Goal: Task Accomplishment & Management: Use online tool/utility

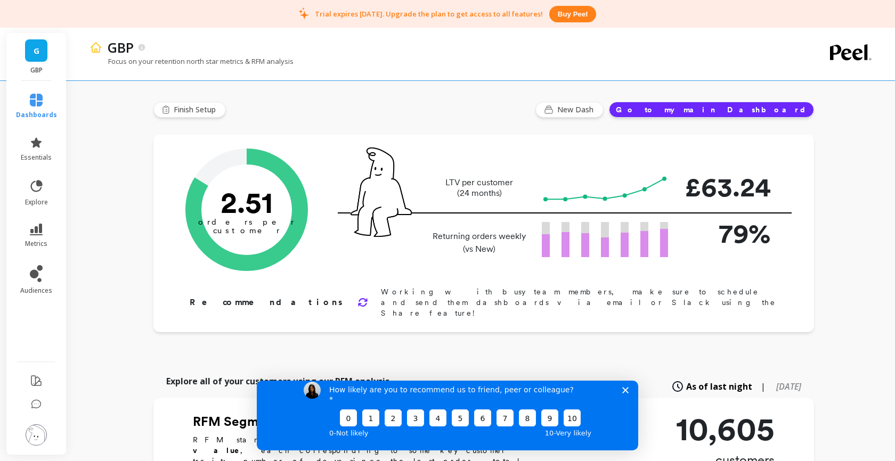
click at [625, 393] on icon "Close survey" at bounding box center [625, 390] width 6 height 6
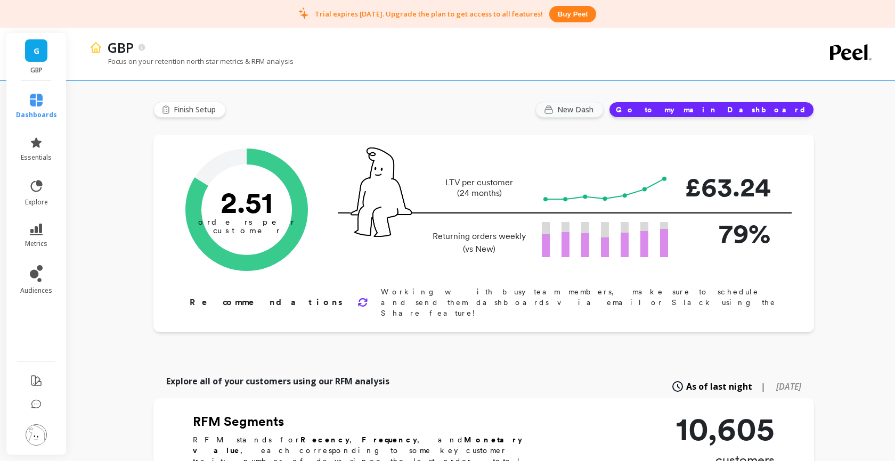
click at [596, 111] on span "New Dash" at bounding box center [576, 109] width 39 height 11
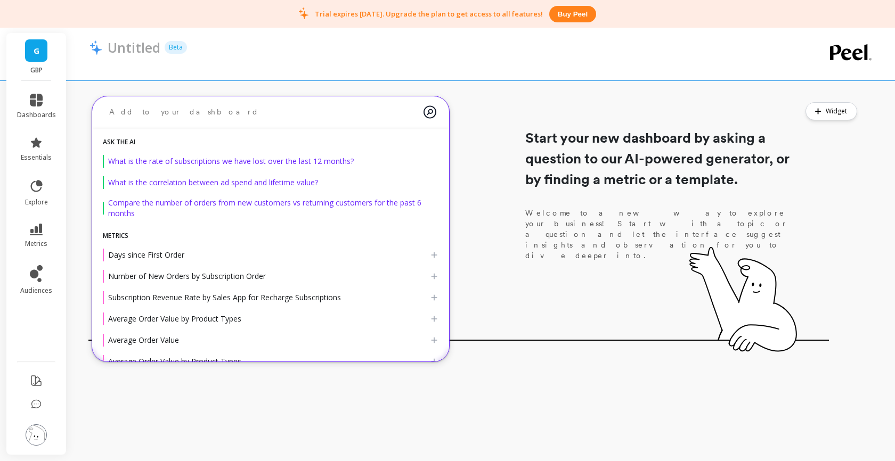
click at [327, 116] on textarea at bounding box center [262, 112] width 323 height 28
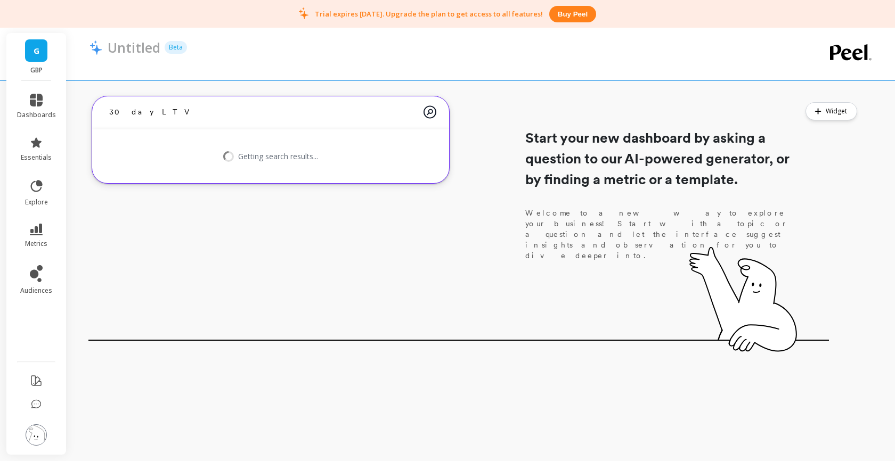
type textarea "30 day LTV"
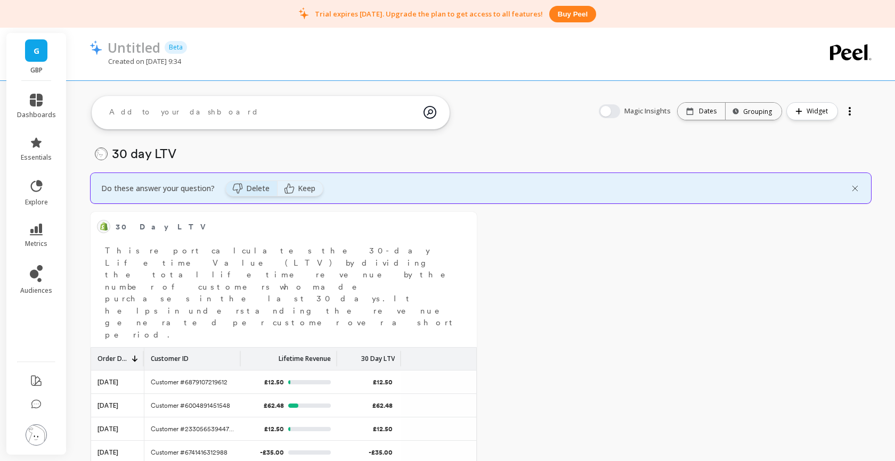
click at [253, 191] on span "Delete" at bounding box center [257, 188] width 23 height 11
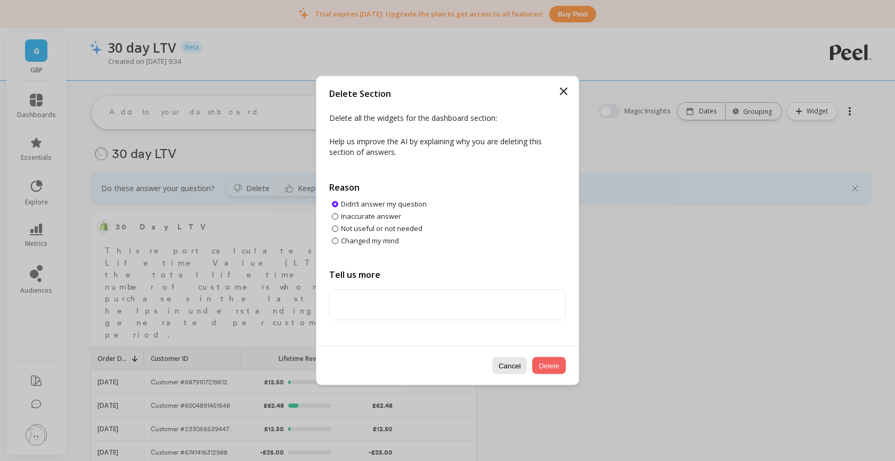
click at [548, 364] on button "Delete" at bounding box center [549, 365] width 34 height 17
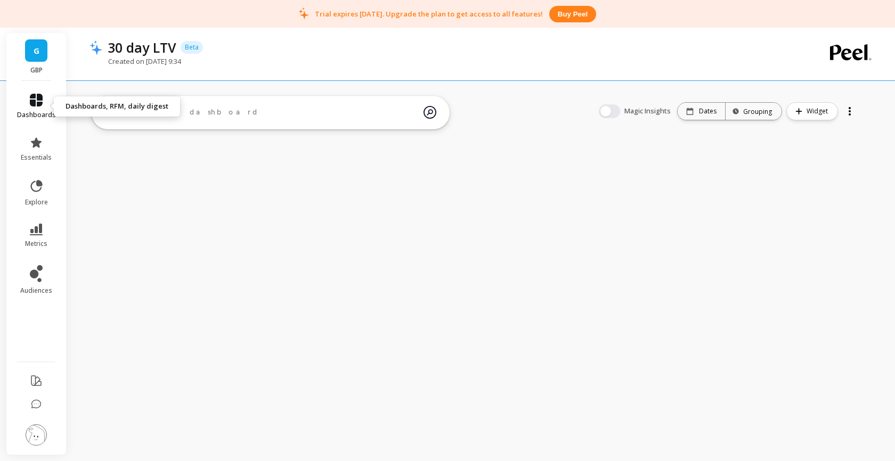
click at [31, 107] on link "dashboards" at bounding box center [36, 107] width 39 height 26
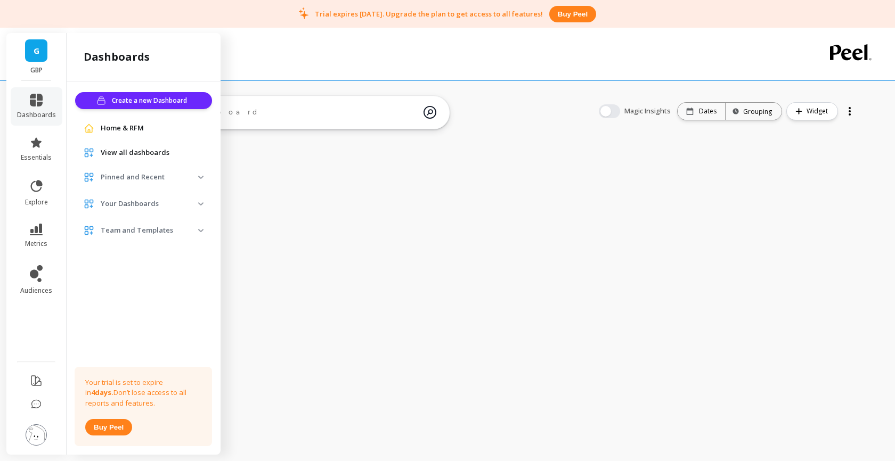
click at [129, 127] on span "Home & RFM" at bounding box center [122, 128] width 43 height 11
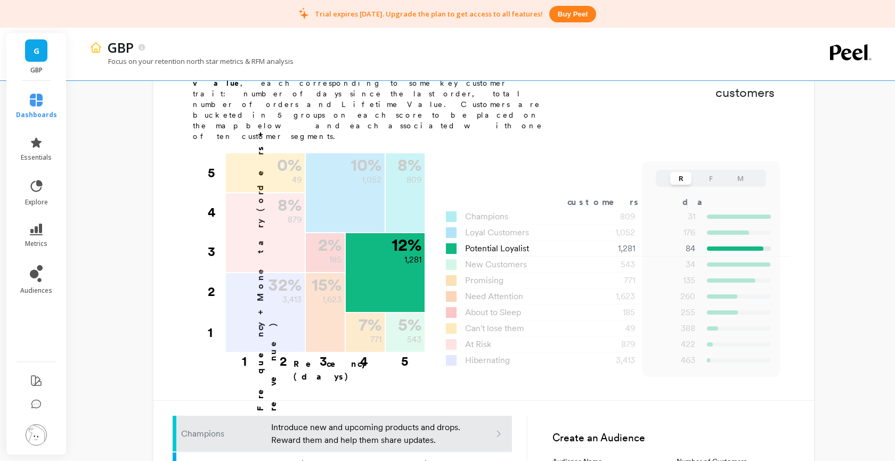
scroll to position [370, 0]
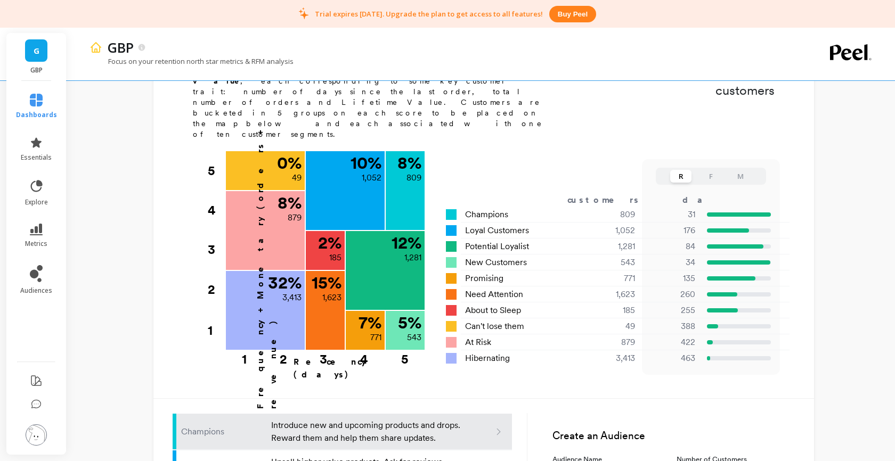
click at [714, 170] on button "F" at bounding box center [710, 176] width 21 height 13
click at [738, 170] on button "M" at bounding box center [740, 176] width 21 height 13
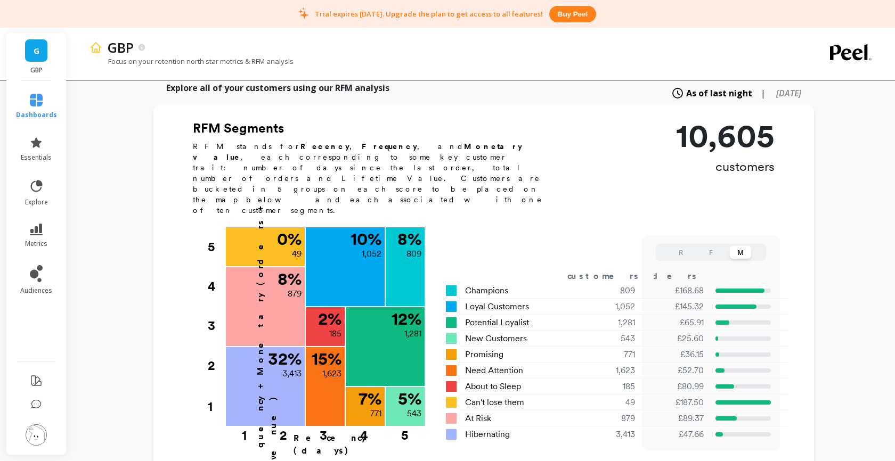
scroll to position [290, 0]
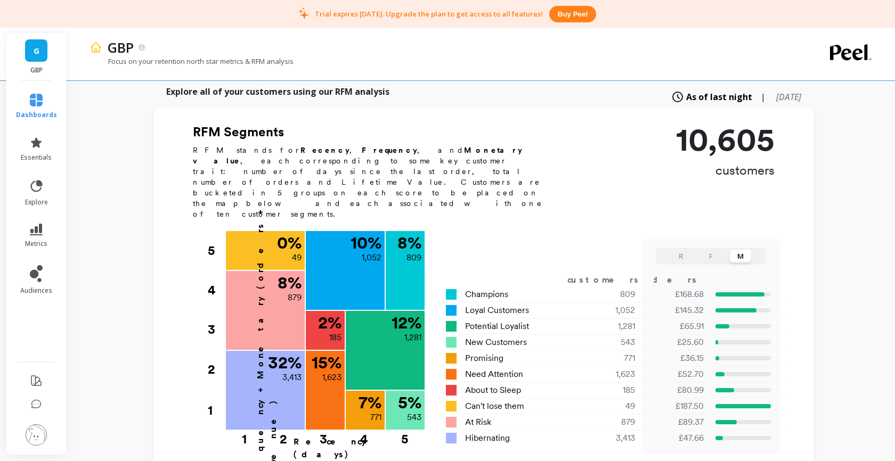
click at [709, 250] on button "F" at bounding box center [710, 256] width 21 height 13
click at [678, 250] on button "R" at bounding box center [680, 256] width 21 height 13
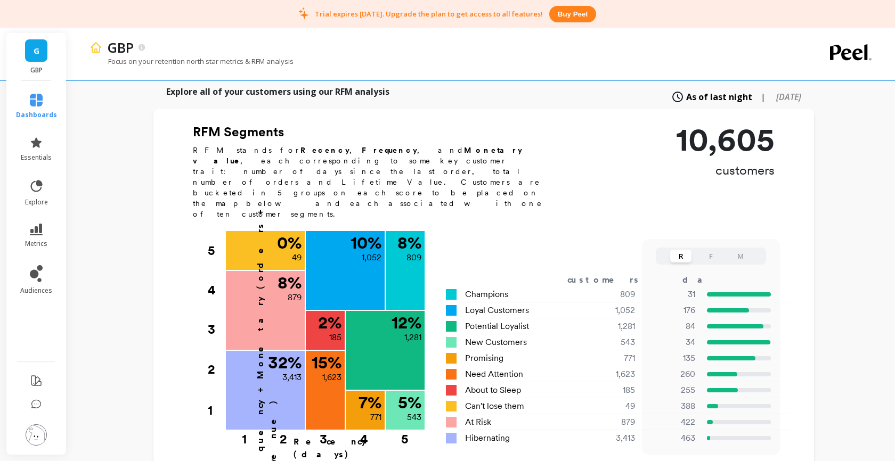
click at [722, 248] on div "R F M" at bounding box center [711, 256] width 110 height 17
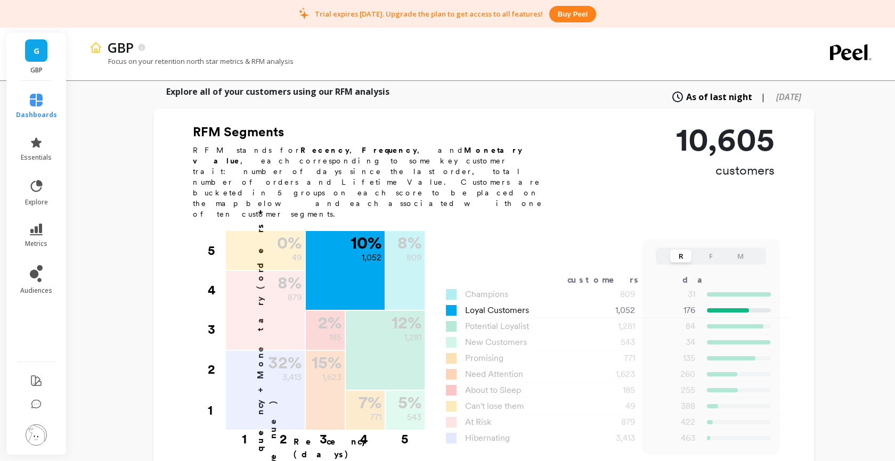
click at [487, 304] on span "Loyal Customers" at bounding box center [497, 310] width 64 height 13
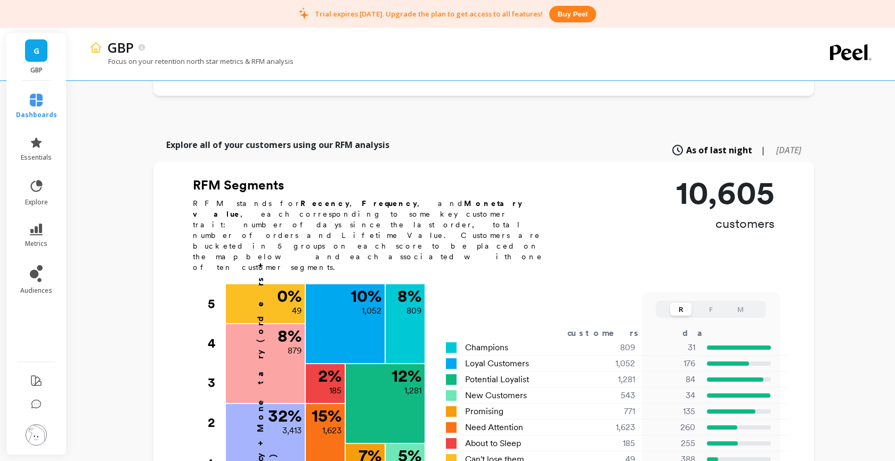
scroll to position [235, 0]
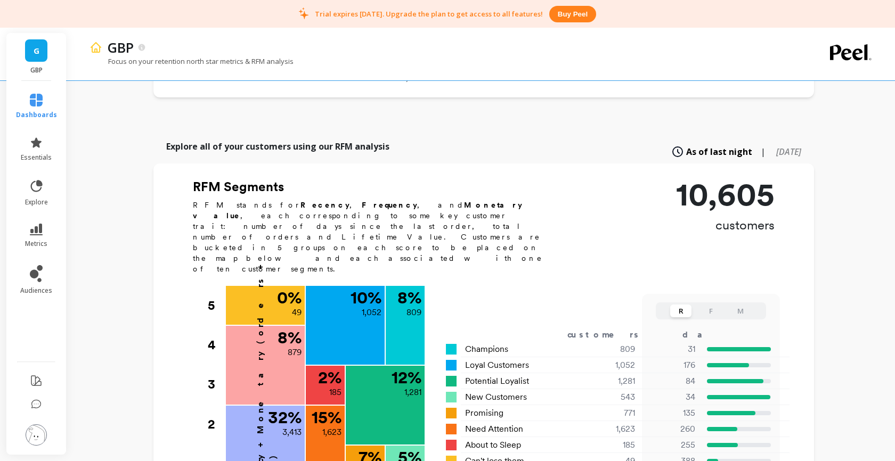
click at [776, 146] on span "[DATE]" at bounding box center [788, 152] width 25 height 12
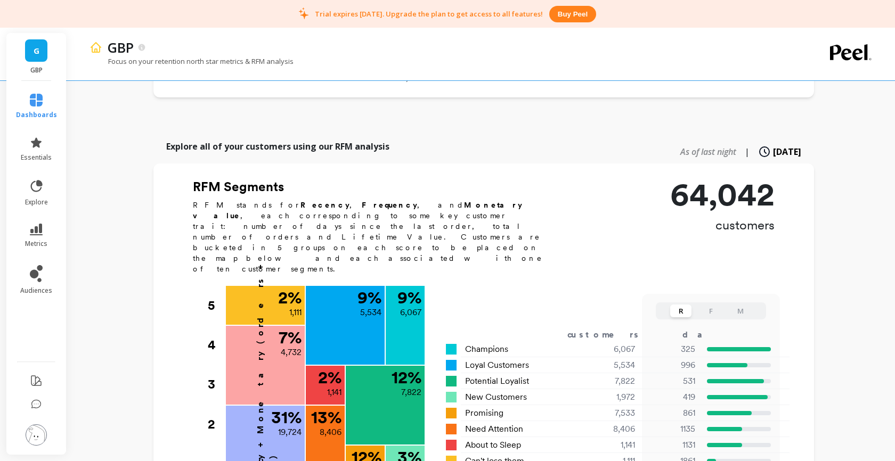
click at [698, 146] on span "As of last night" at bounding box center [708, 152] width 56 height 12
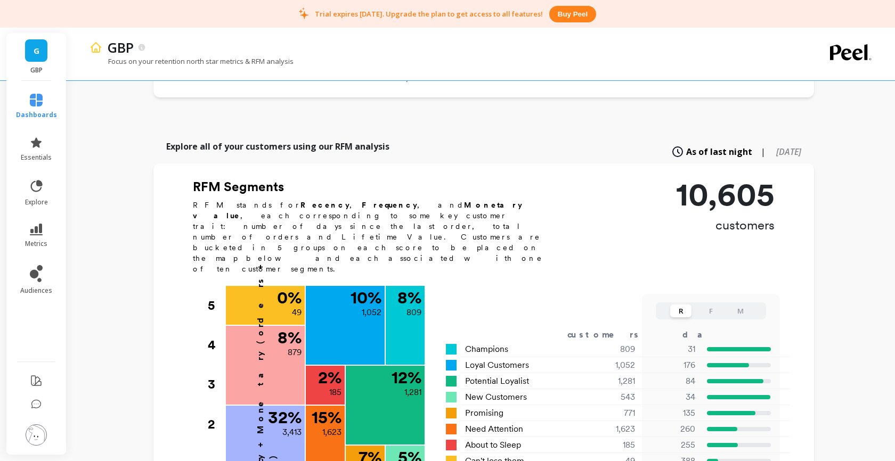
click at [607, 140] on div "Explore all of your customers using our RFM analysis As of last night | 6 month…" at bounding box center [483, 151] width 660 height 23
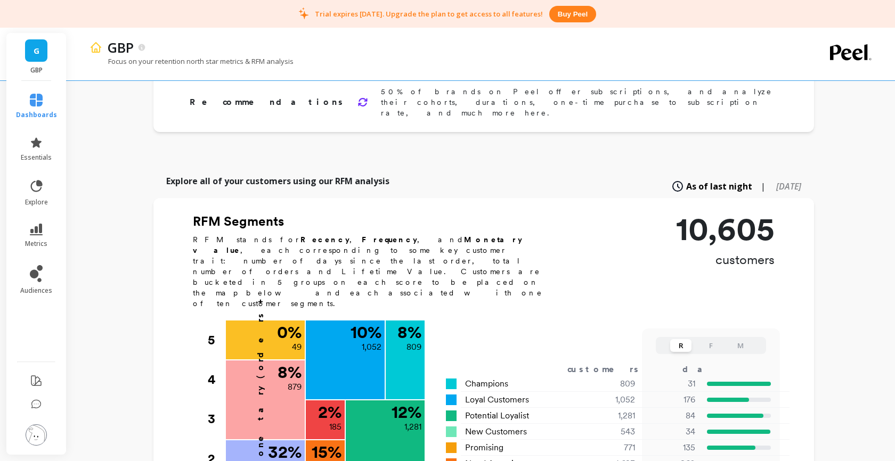
scroll to position [209, 0]
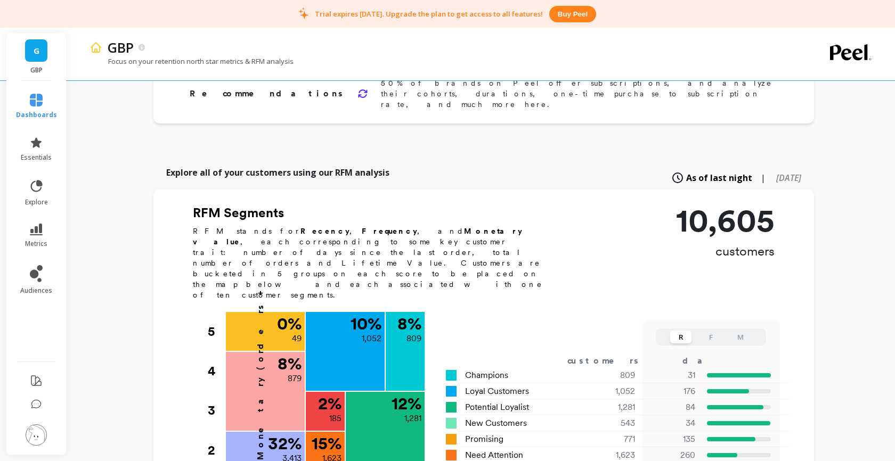
click at [776, 172] on span "[DATE]" at bounding box center [788, 178] width 25 height 12
type input "6067"
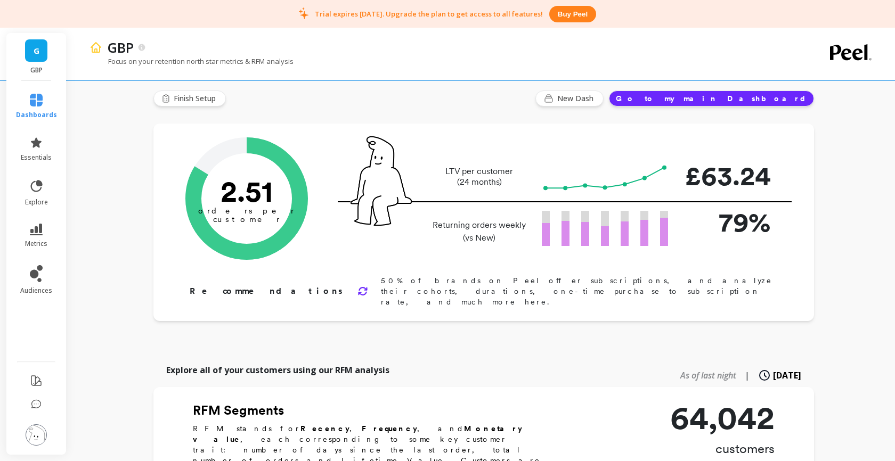
scroll to position [0, 0]
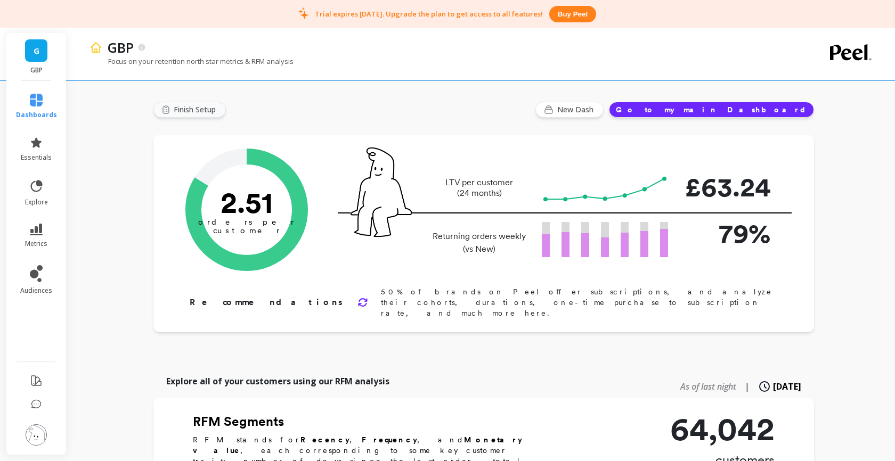
click at [183, 109] on span "Finish Setup" at bounding box center [196, 109] width 45 height 11
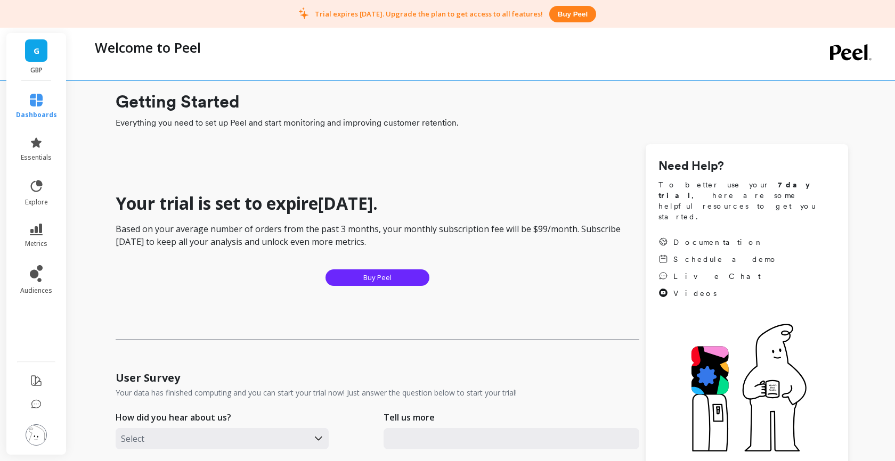
click at [38, 431] on img at bounding box center [36, 434] width 21 height 21
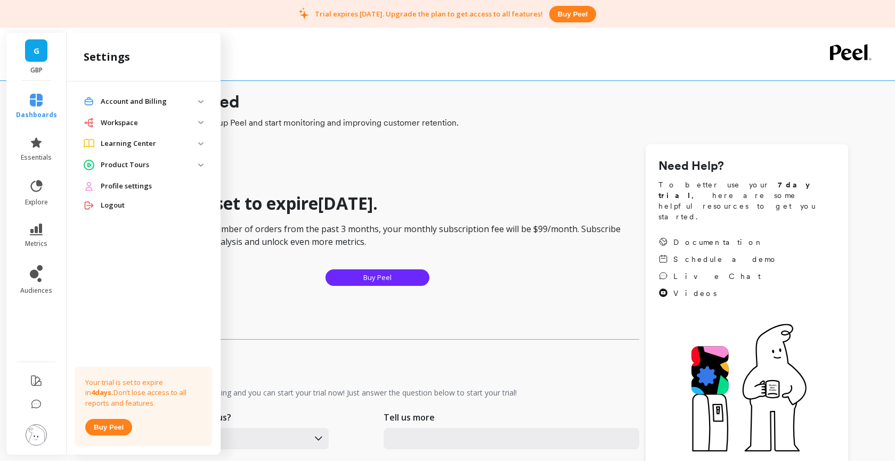
click at [104, 432] on button "Buy peel" at bounding box center [108, 427] width 47 height 17
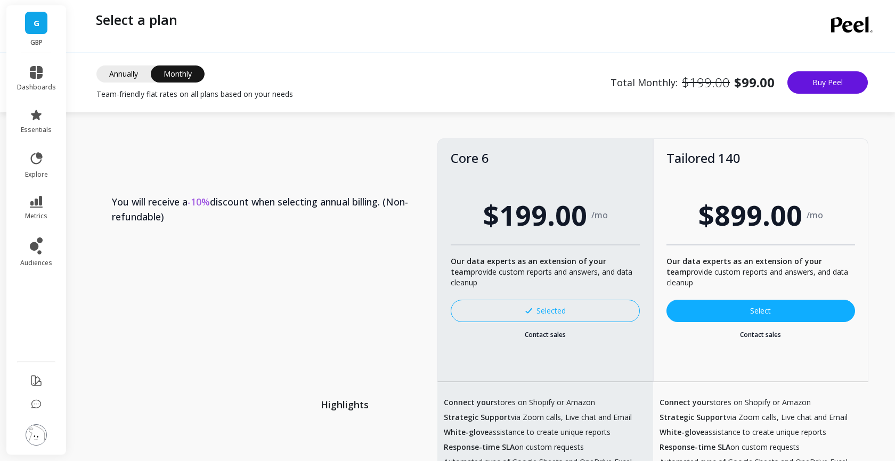
click at [128, 73] on span "Annually" at bounding box center [123, 73] width 54 height 17
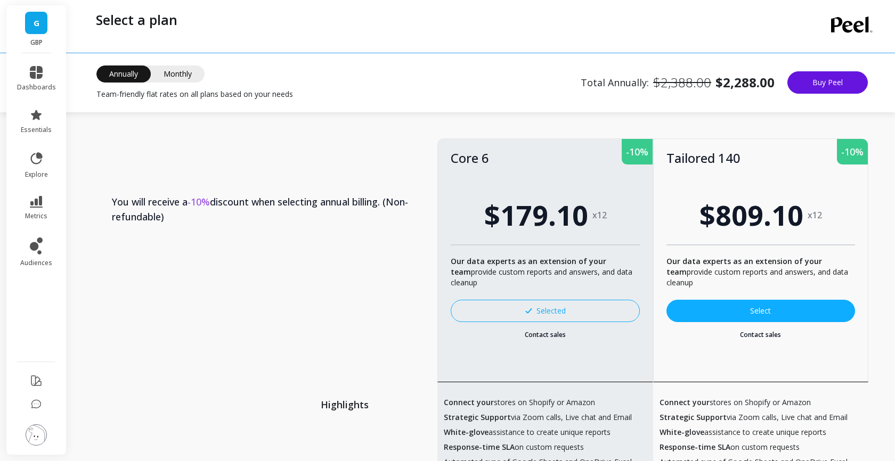
click at [189, 72] on span "Monthly" at bounding box center [178, 73] width 54 height 17
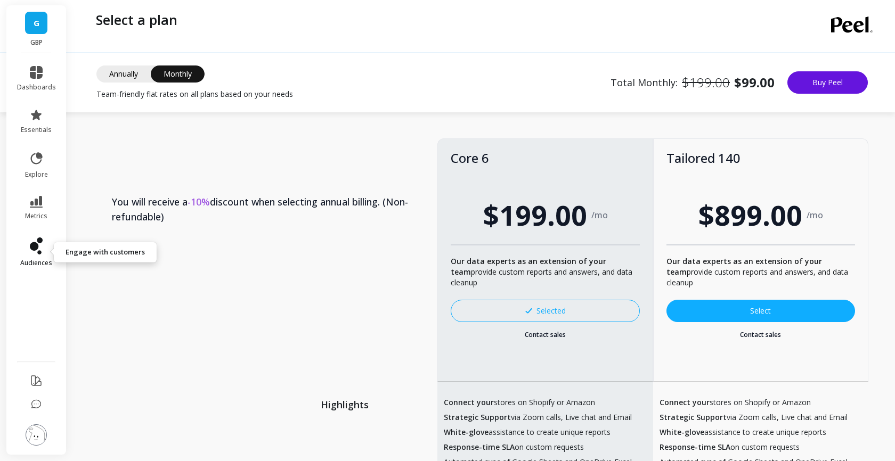
click at [35, 255] on link "audiences" at bounding box center [36, 252] width 39 height 30
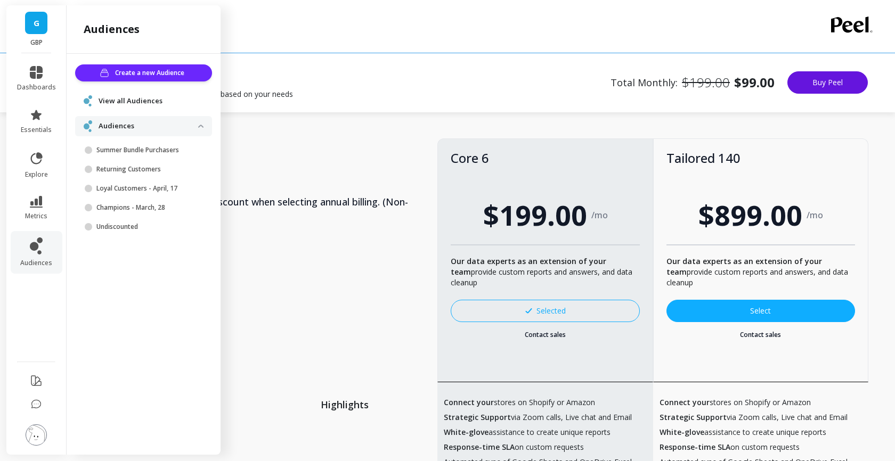
click at [125, 100] on span "View all Audiences" at bounding box center [131, 101] width 64 height 11
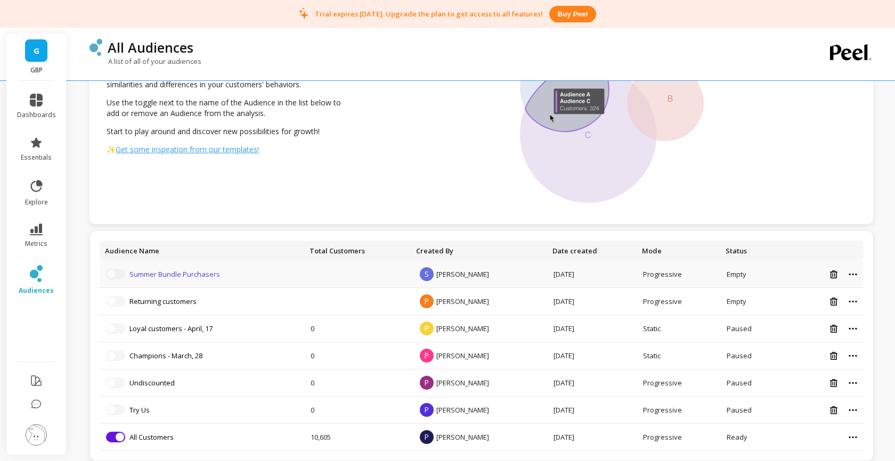
scroll to position [87, 0]
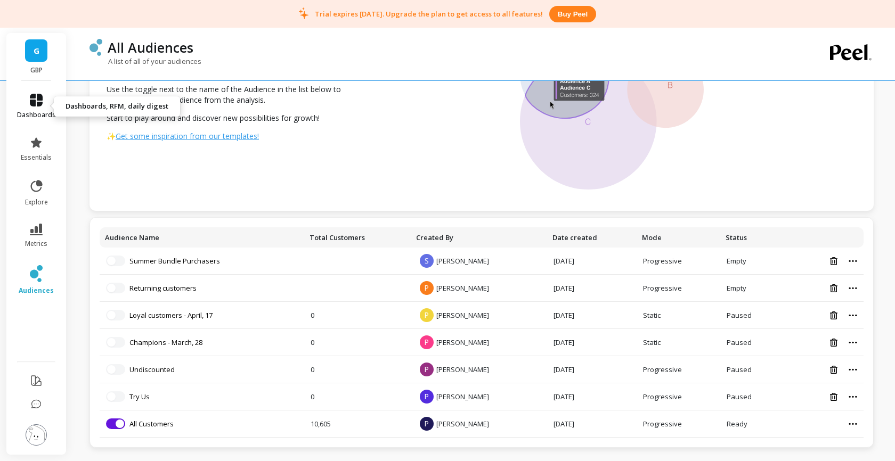
click at [37, 103] on icon at bounding box center [36, 100] width 13 height 13
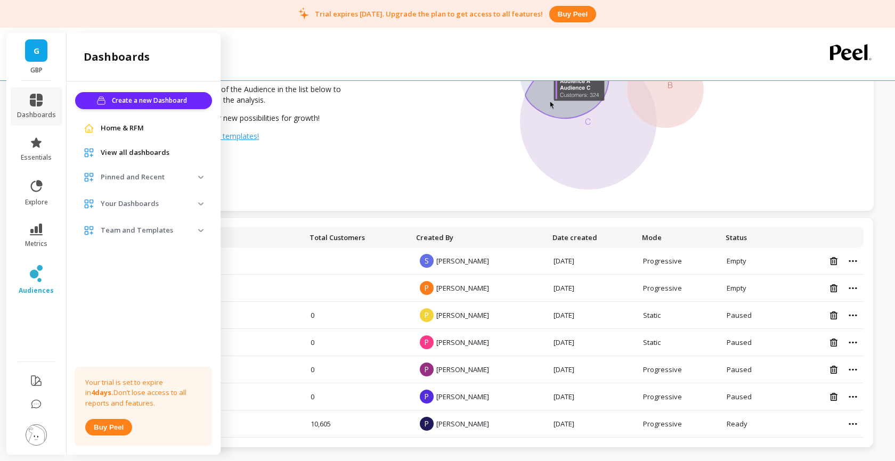
click at [136, 130] on span "Home & RFM" at bounding box center [122, 128] width 43 height 11
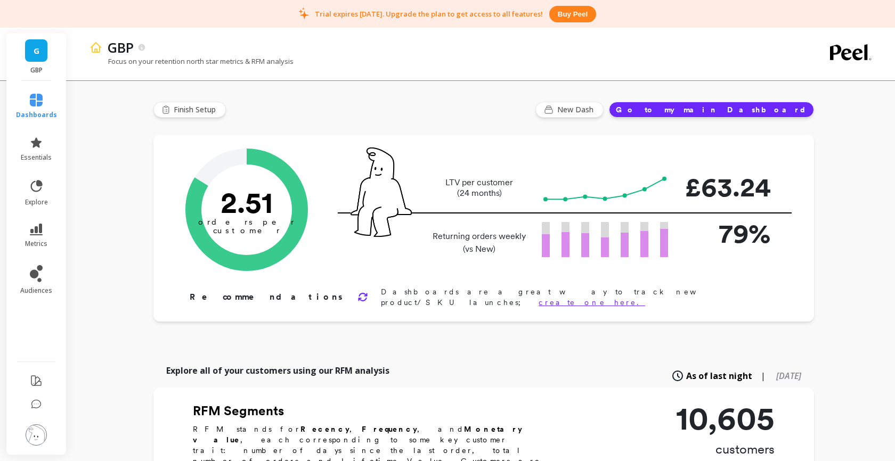
click at [776, 370] on span "[DATE]" at bounding box center [788, 376] width 25 height 12
click at [686, 370] on span "As of last night" at bounding box center [708, 376] width 56 height 12
type input "809"
click at [596, 109] on span "New Dash" at bounding box center [576, 109] width 39 height 11
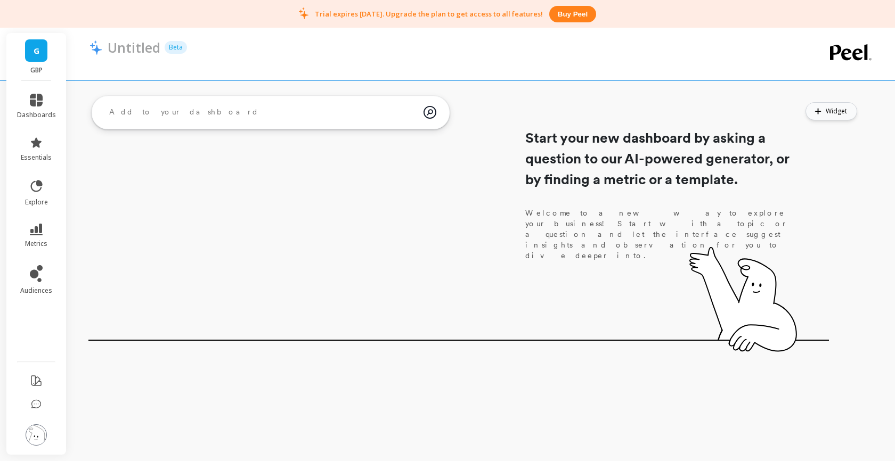
click at [823, 117] on button "Widget" at bounding box center [831, 111] width 52 height 18
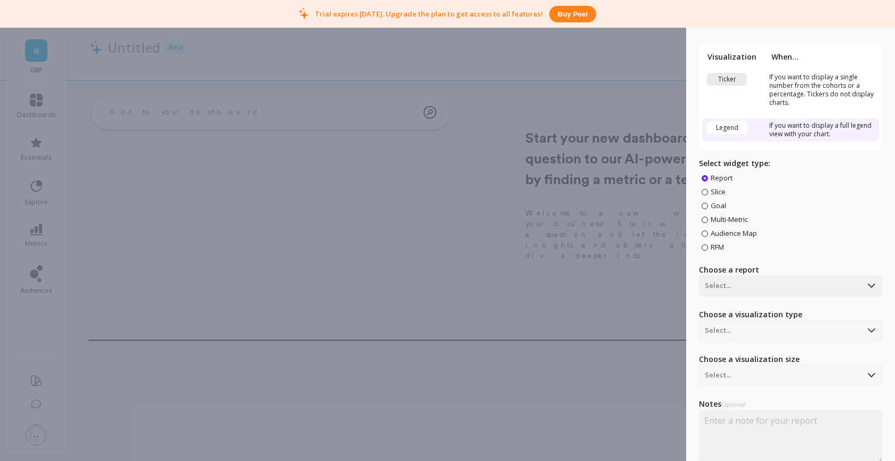
scroll to position [11, 0]
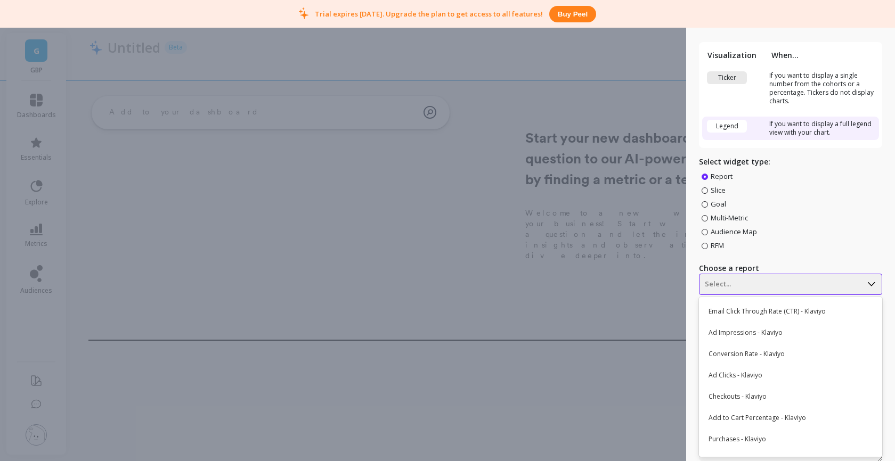
click at [749, 285] on div at bounding box center [779, 284] width 151 height 13
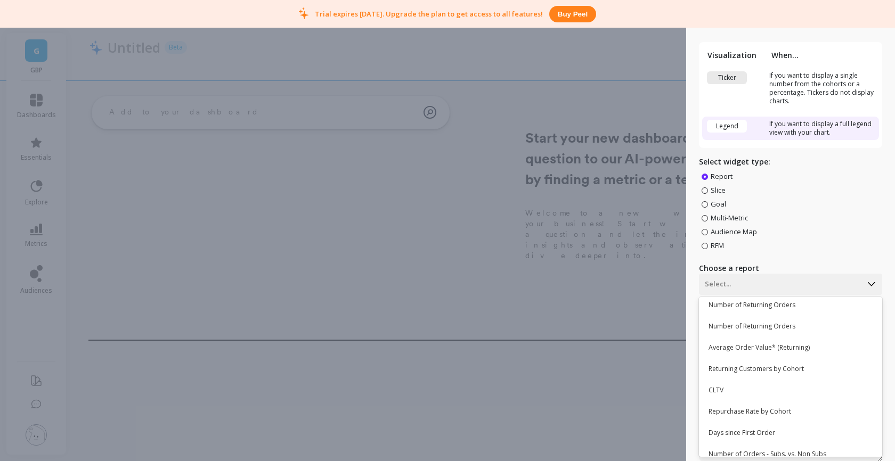
scroll to position [561, 0]
click at [744, 387] on div "CLTV" at bounding box center [789, 389] width 174 height 18
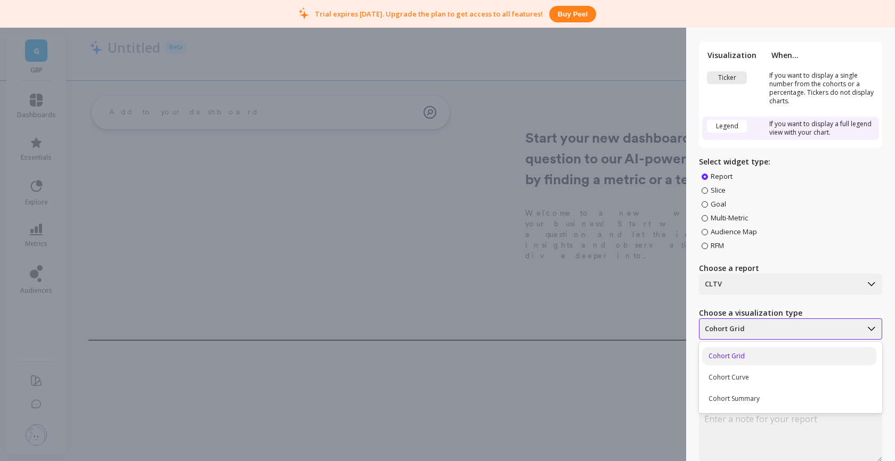
click at [760, 333] on div at bounding box center [779, 329] width 151 height 13
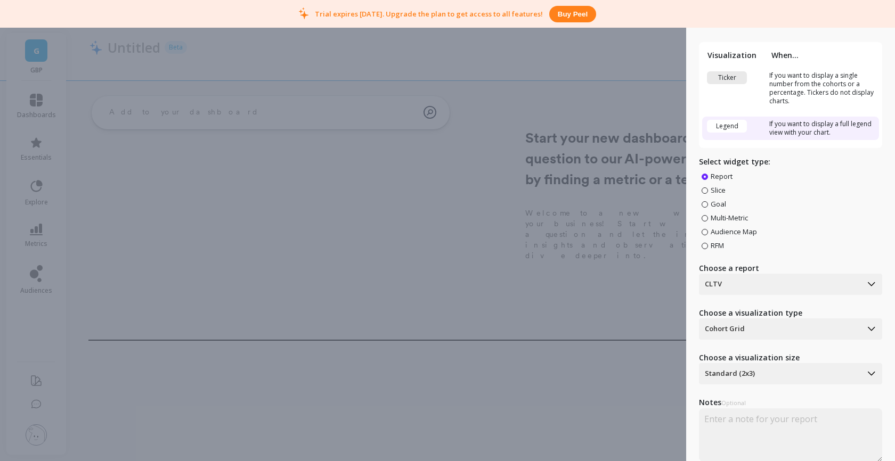
click at [815, 306] on div "Visualization When... Ticker If you want to display a single number from the co…" at bounding box center [790, 260] width 183 height 462
click at [658, 97] on div "Create Widget Visualization When... Ticker If you want to display a single numb…" at bounding box center [447, 230] width 895 height 461
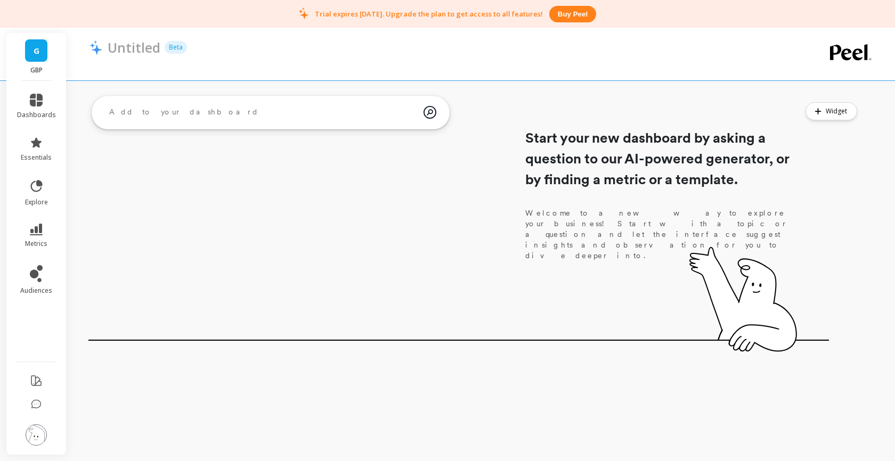
click at [306, 113] on textarea at bounding box center [262, 112] width 323 height 29
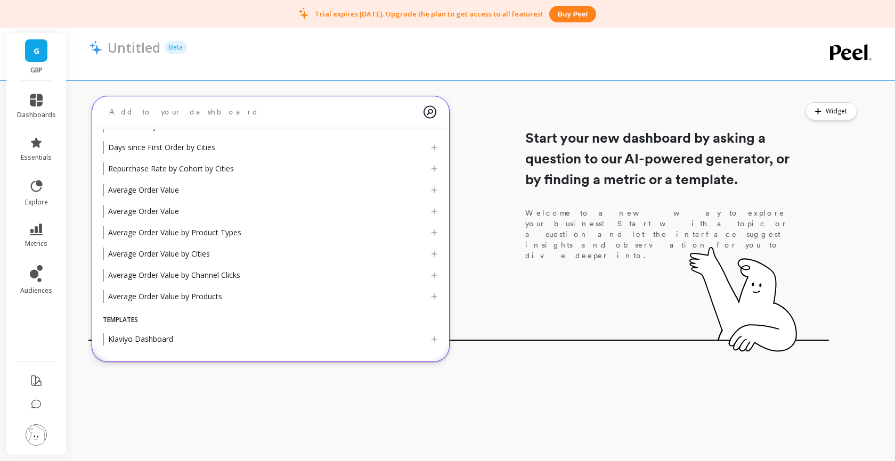
scroll to position [0, 0]
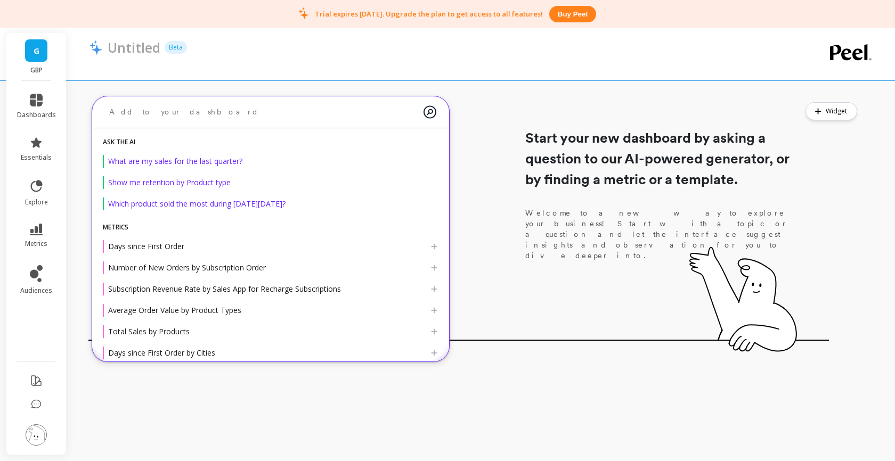
click at [213, 117] on textarea at bounding box center [262, 112] width 323 height 28
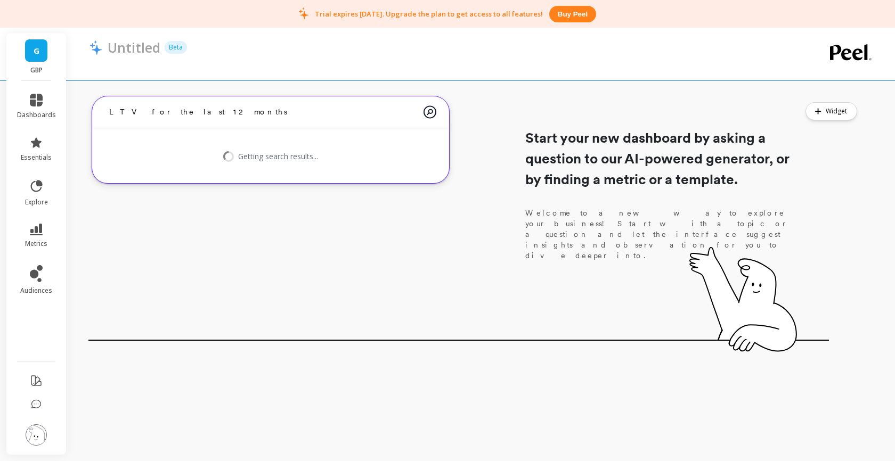
click at [110, 111] on textarea "LTV for the last 12 months" at bounding box center [262, 112] width 323 height 28
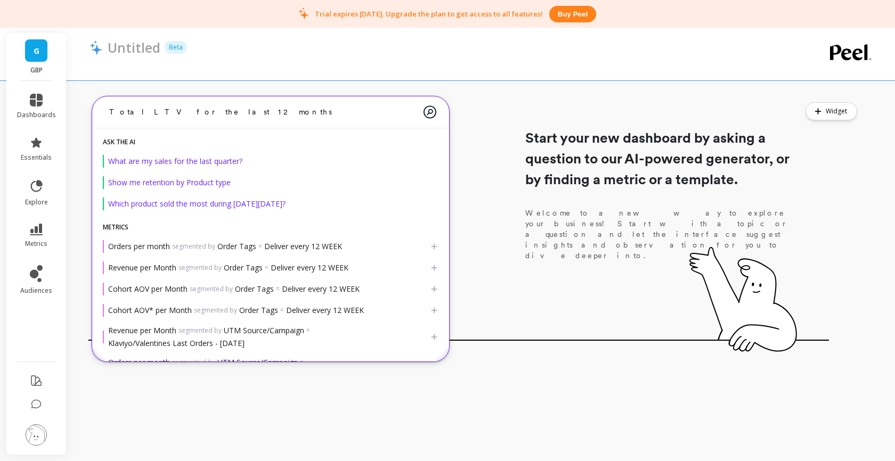
click at [151, 113] on textarea "Total LTV for the last 12 months" at bounding box center [262, 112] width 323 height 28
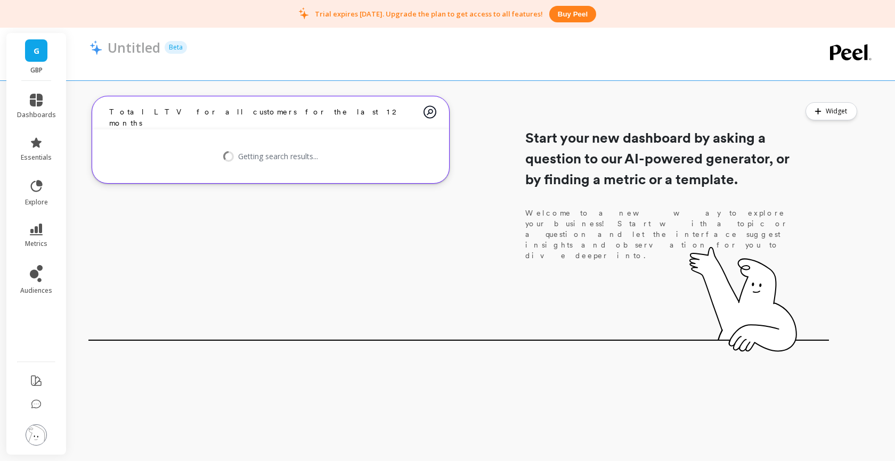
type textarea "Total LTV for all customers for the last 12 months"
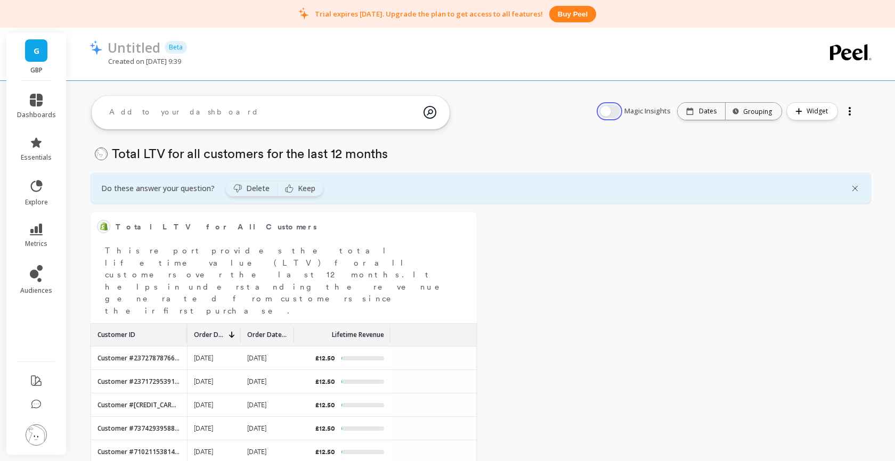
click at [609, 111] on button "button" at bounding box center [609, 111] width 21 height 14
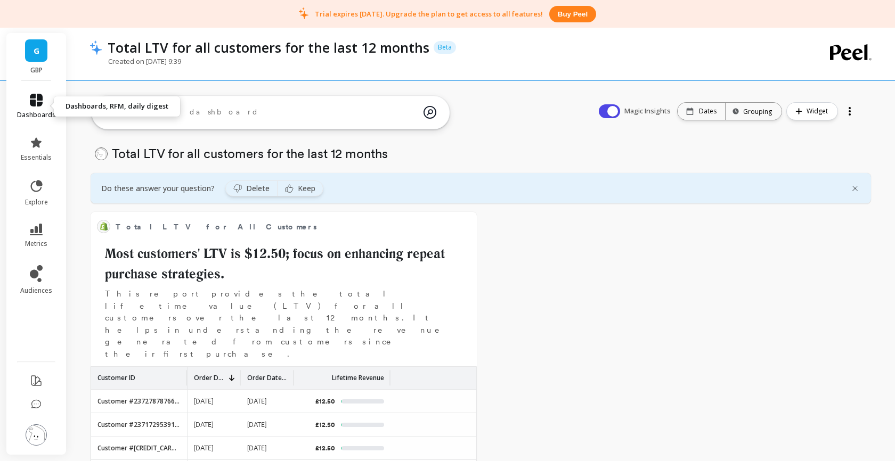
click at [30, 103] on icon at bounding box center [36, 100] width 13 height 13
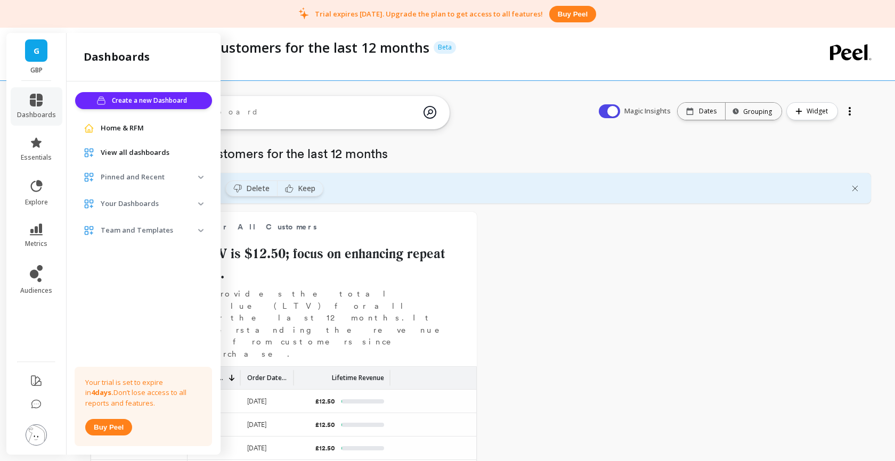
click at [116, 153] on span "View all dashboards" at bounding box center [135, 153] width 69 height 11
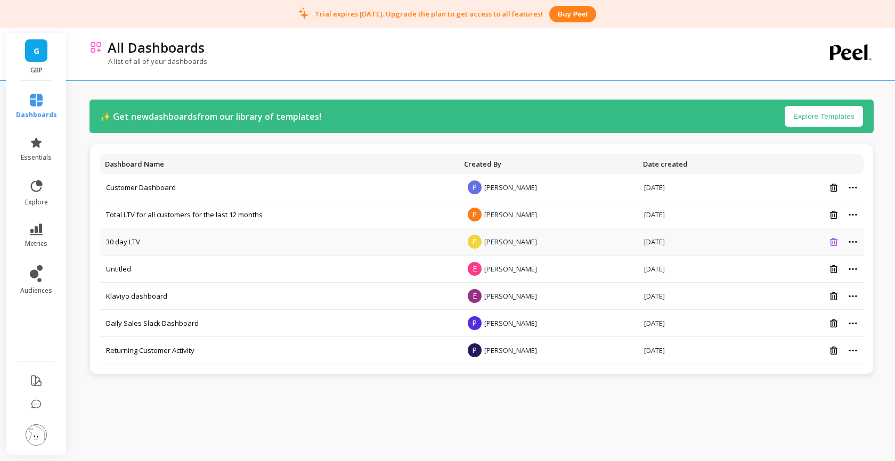
click at [834, 240] on icon at bounding box center [833, 242] width 7 height 8
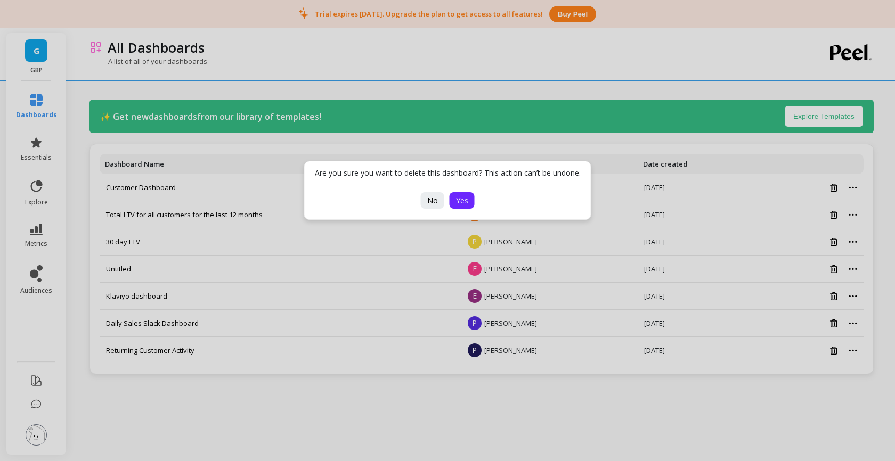
click at [460, 199] on span "Yes" at bounding box center [462, 200] width 12 height 10
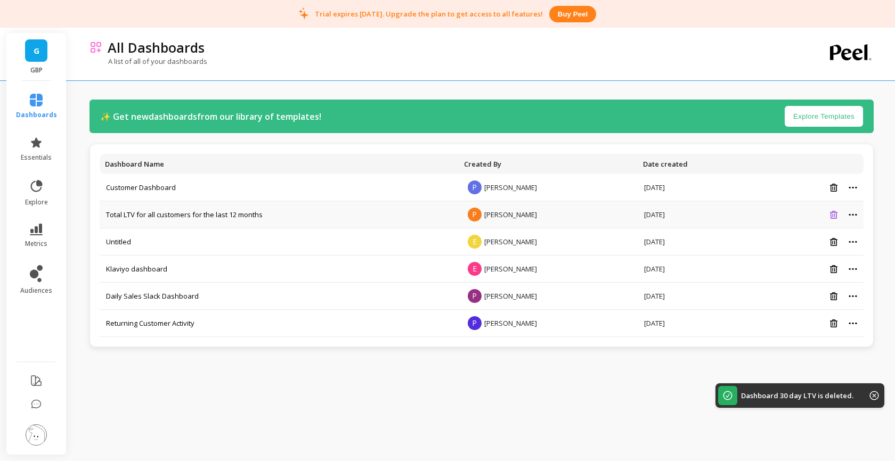
click at [833, 212] on icon at bounding box center [833, 215] width 7 height 8
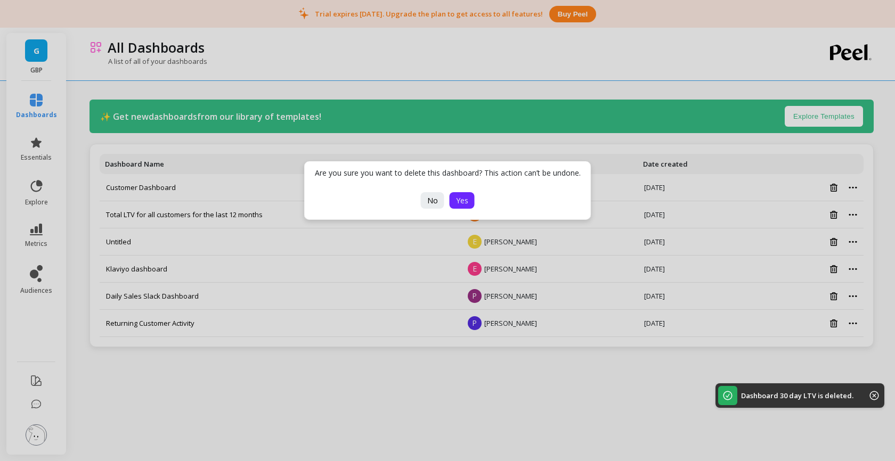
click at [462, 202] on span "Yes" at bounding box center [462, 200] width 12 height 10
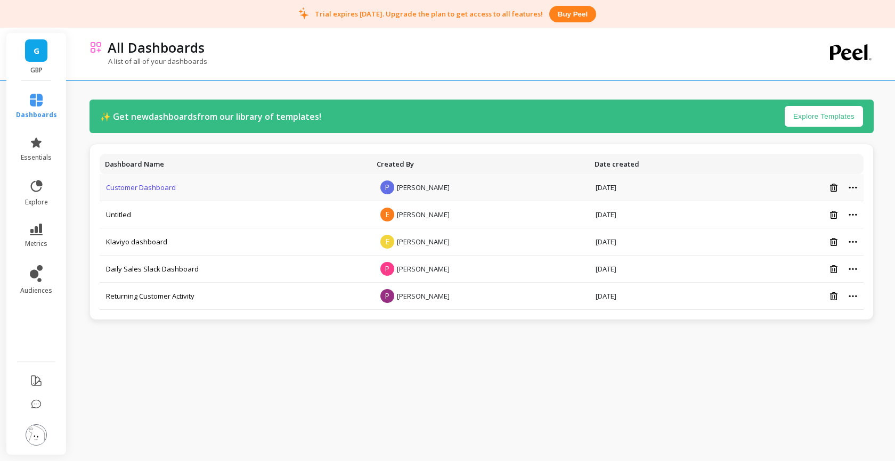
click at [146, 189] on link "Customer Dashboard" at bounding box center [141, 188] width 70 height 10
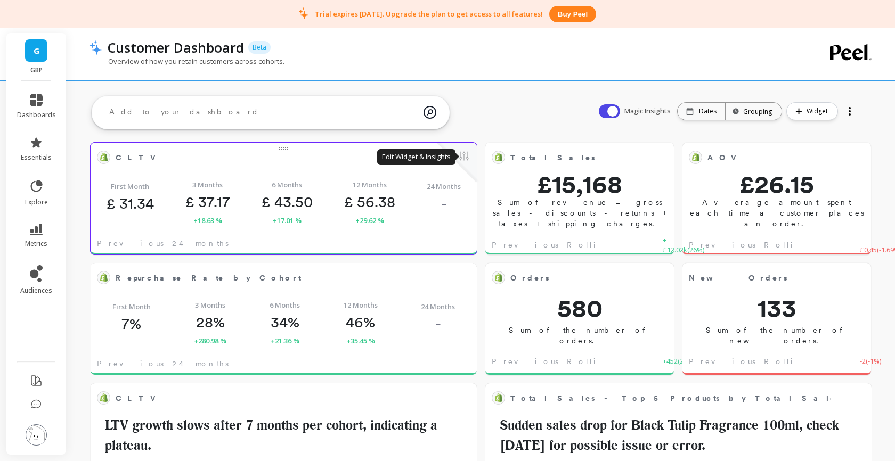
click at [465, 159] on button at bounding box center [463, 157] width 13 height 15
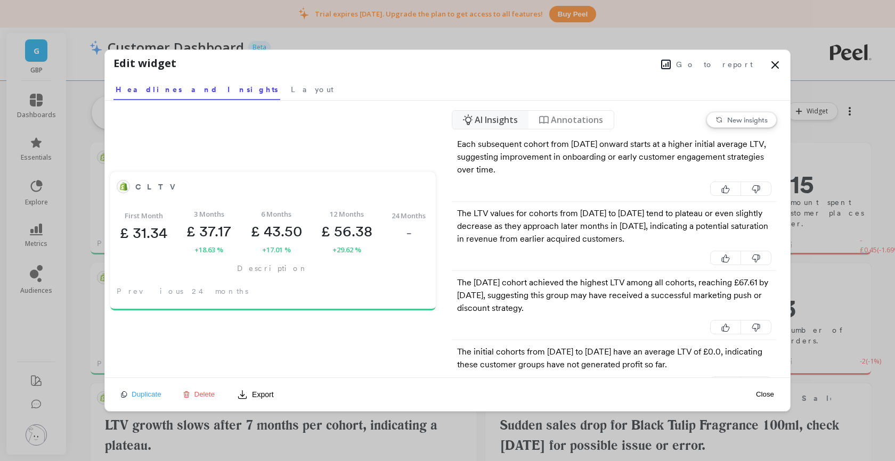
click at [773, 64] on icon at bounding box center [774, 65] width 13 height 13
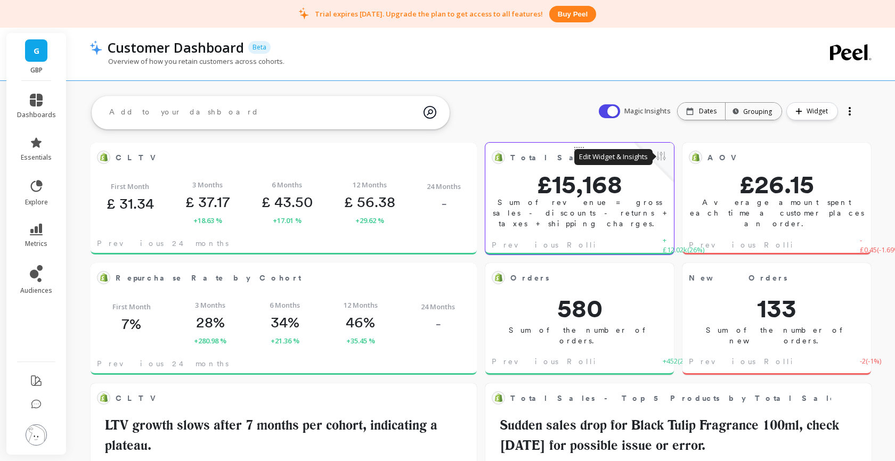
click at [666, 157] on button at bounding box center [660, 157] width 13 height 15
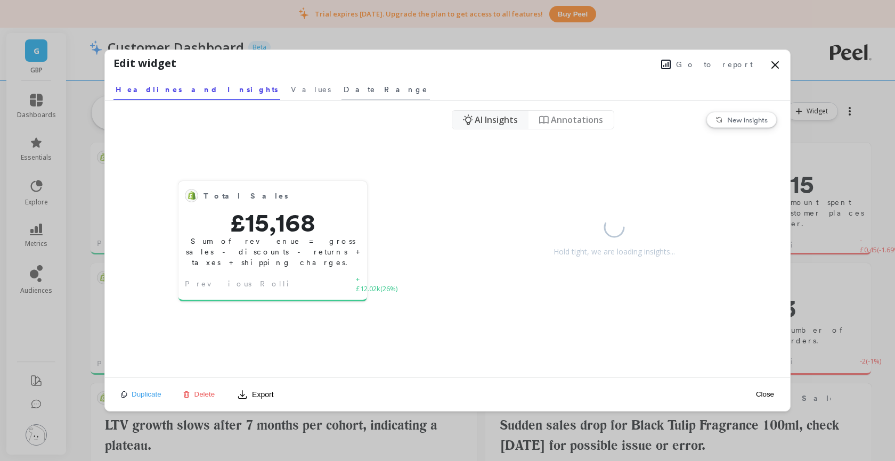
click at [343, 86] on span "Date Range" at bounding box center [385, 89] width 84 height 11
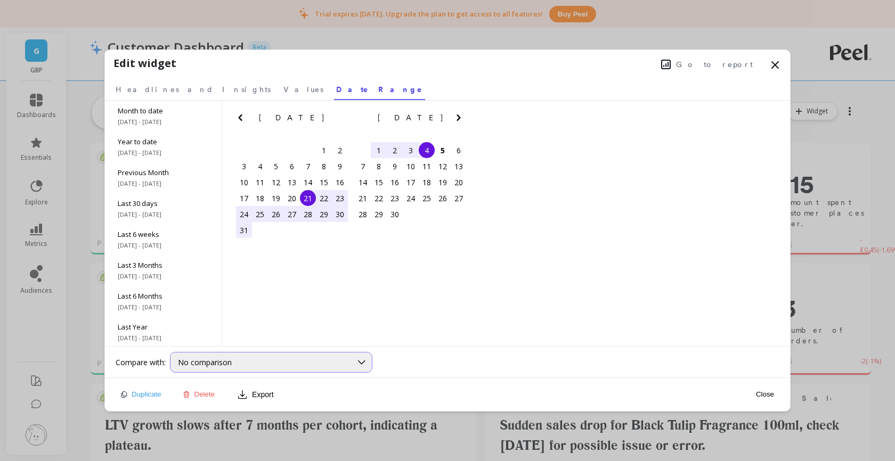
click at [211, 364] on span "No comparison" at bounding box center [205, 362] width 54 height 10
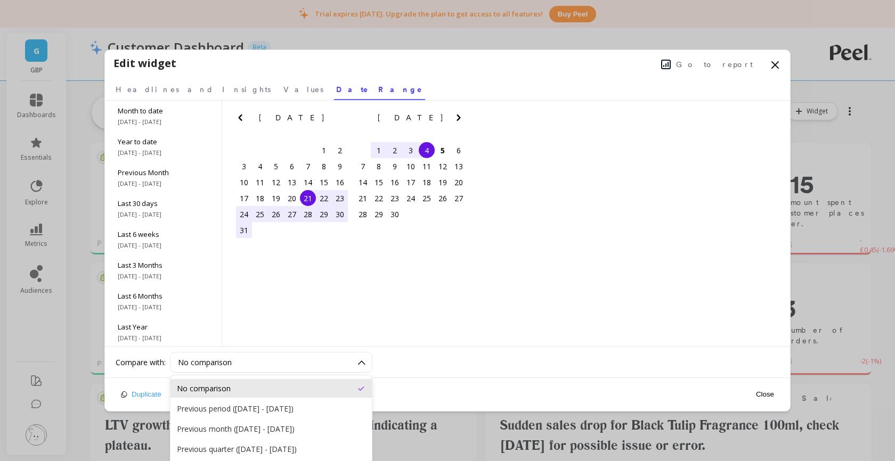
scroll to position [24, 0]
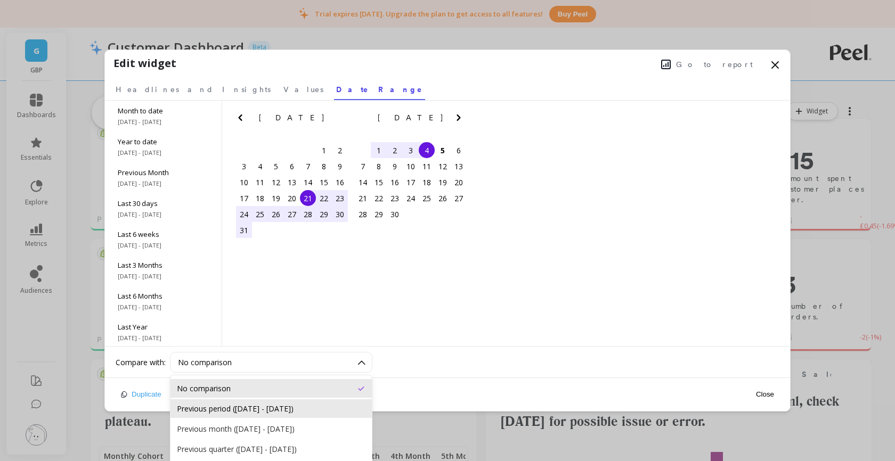
click at [203, 412] on div "Previous period (Aug 1, 2025 - Aug 20, 2025)" at bounding box center [271, 409] width 189 height 10
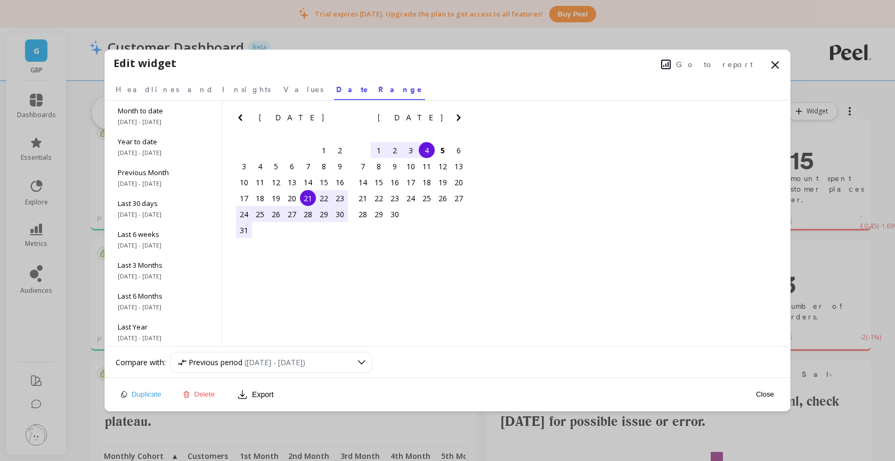
click at [765, 394] on button "Close" at bounding box center [764, 394] width 24 height 9
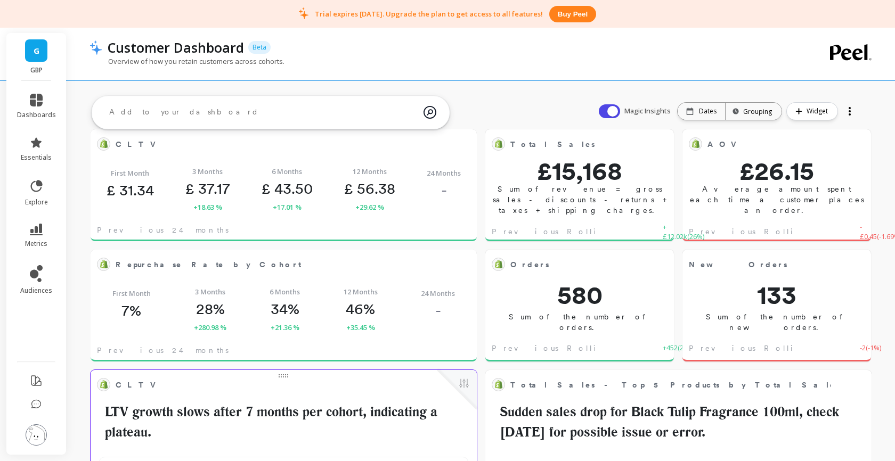
scroll to position [0, 0]
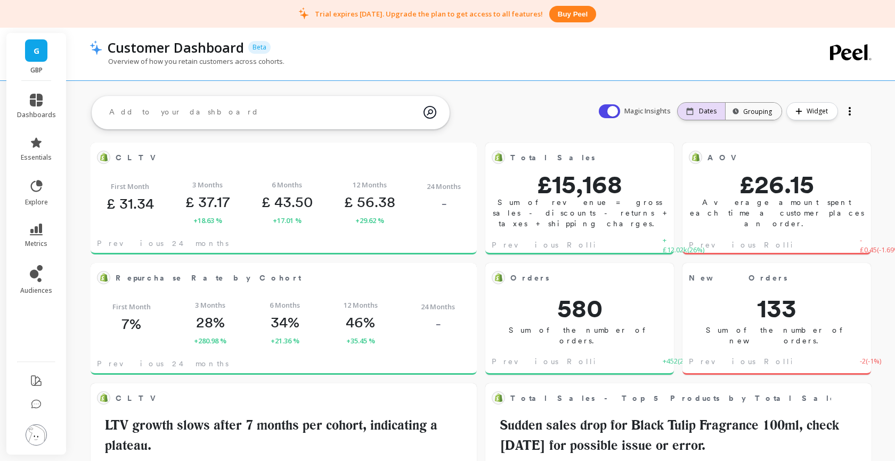
click at [702, 112] on p "Dates" at bounding box center [708, 111] width 18 height 9
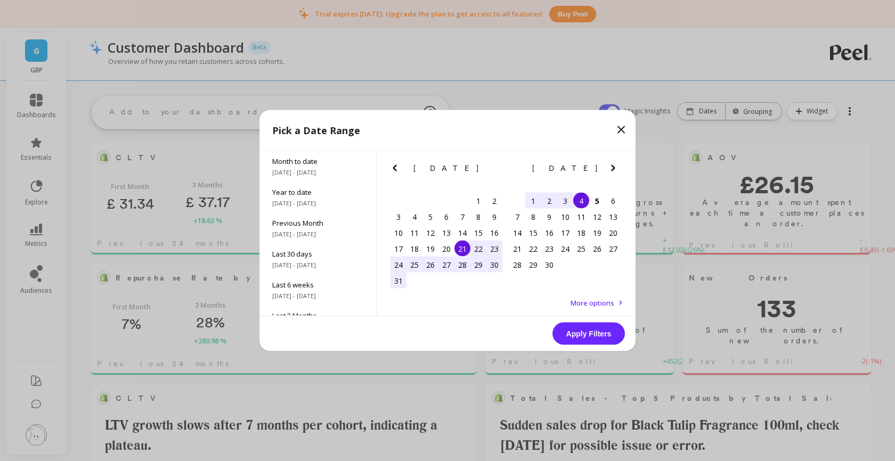
click at [621, 133] on icon at bounding box center [620, 130] width 13 height 13
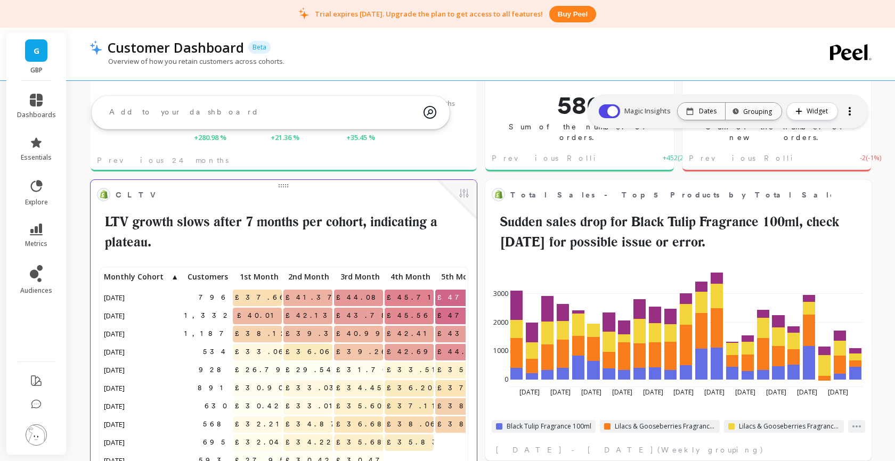
scroll to position [198, 0]
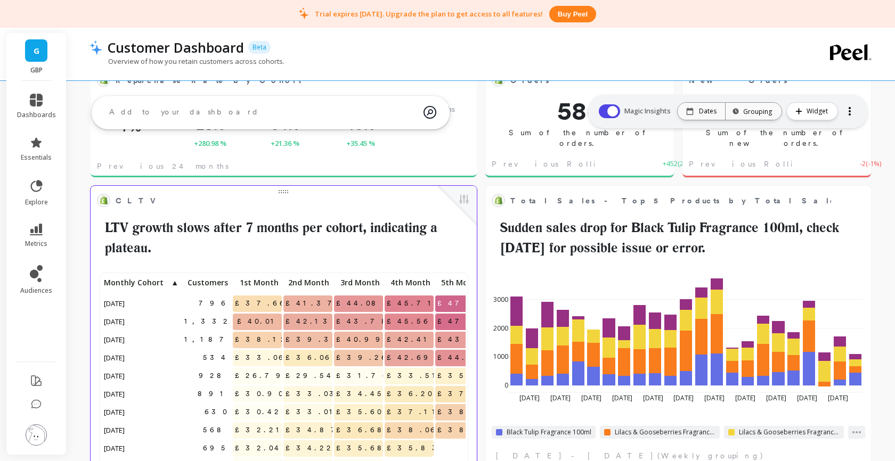
click at [282, 192] on div at bounding box center [284, 190] width 386 height 9
click at [426, 210] on div "CLTV Edit Widget & Insights LTV growth slows after 7 months per cohort, indicat…" at bounding box center [283, 224] width 373 height 65
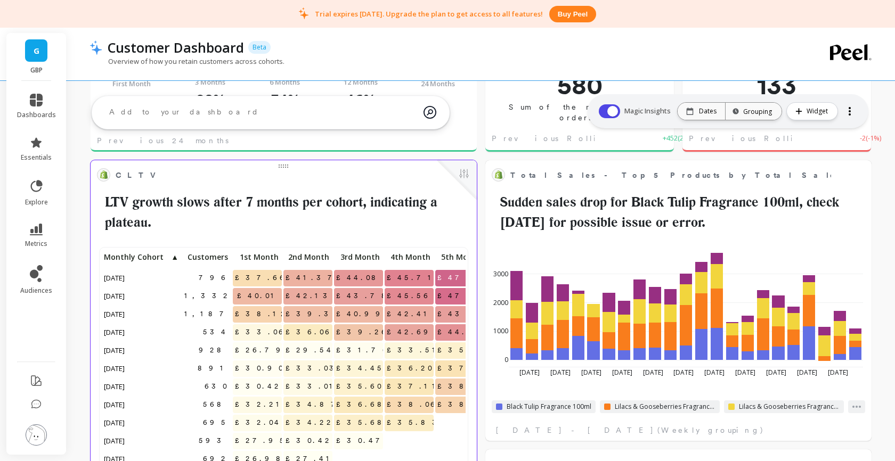
scroll to position [201, 0]
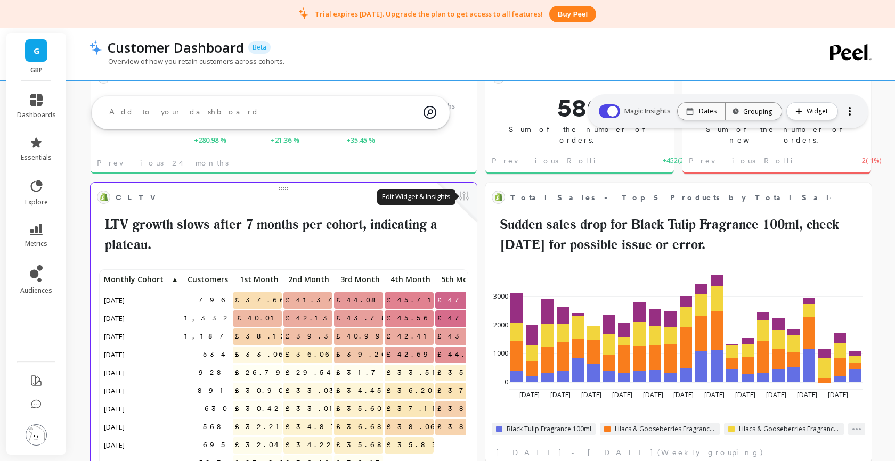
click at [468, 194] on button at bounding box center [463, 197] width 13 height 15
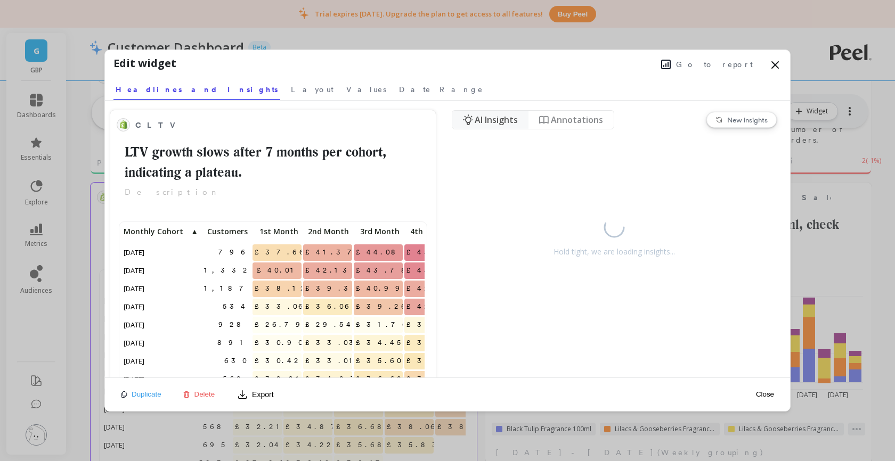
scroll to position [293, 302]
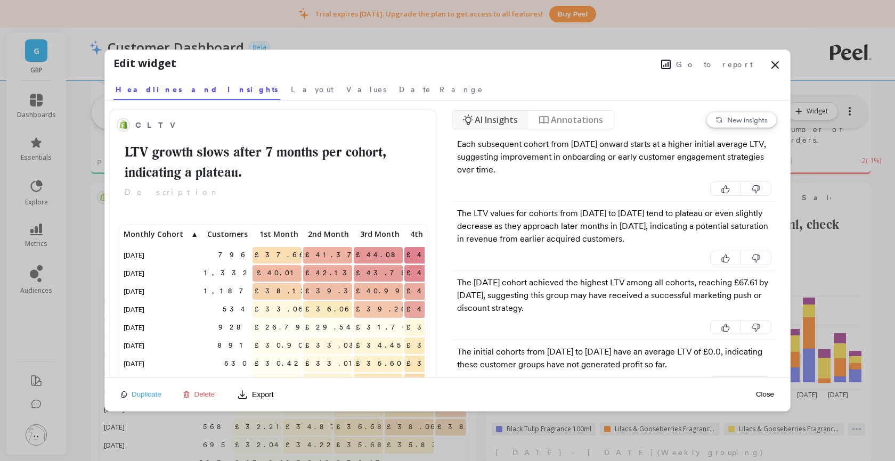
click at [733, 62] on span "Go to report" at bounding box center [714, 64] width 77 height 11
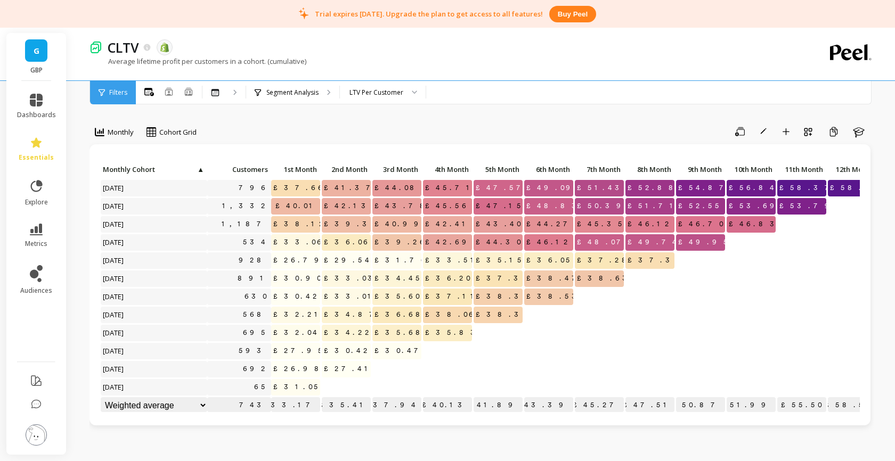
scroll to position [1, 0]
click at [859, 129] on icon "button" at bounding box center [858, 131] width 13 height 13
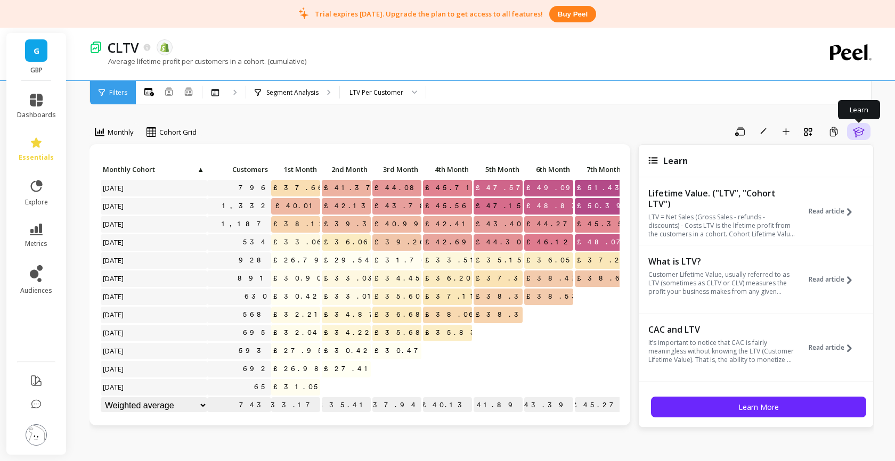
click at [855, 133] on icon "button" at bounding box center [858, 132] width 11 height 10
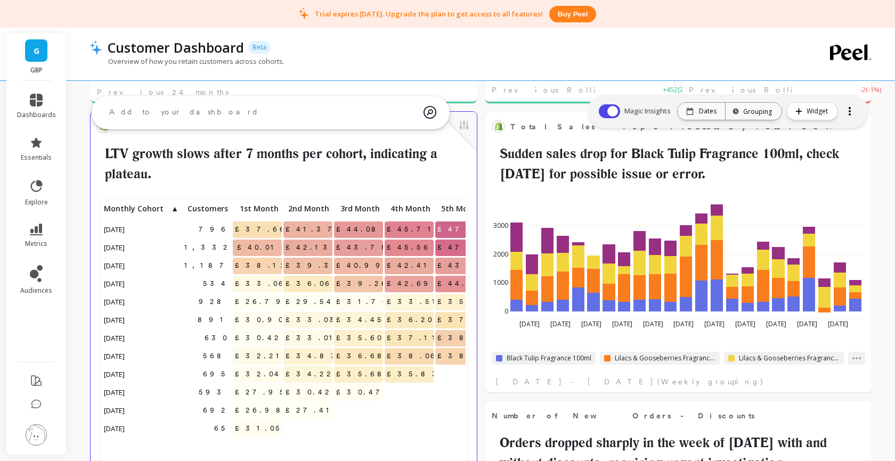
scroll to position [252, 0]
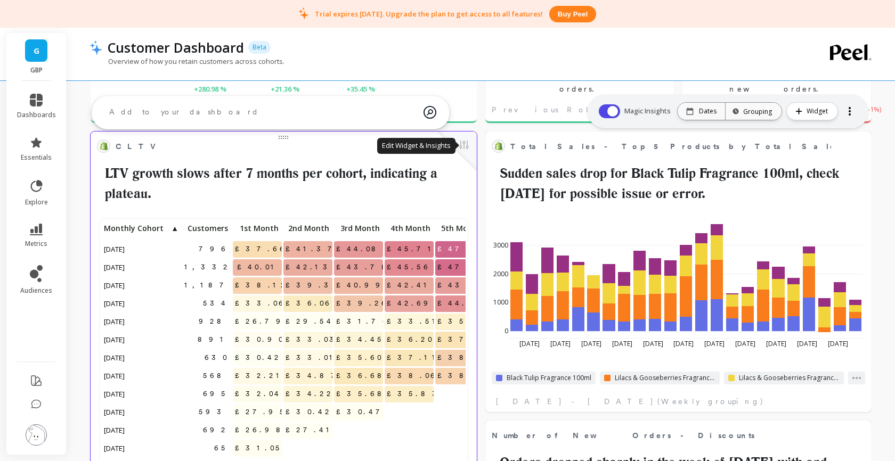
click at [470, 145] on button at bounding box center [463, 145] width 13 height 15
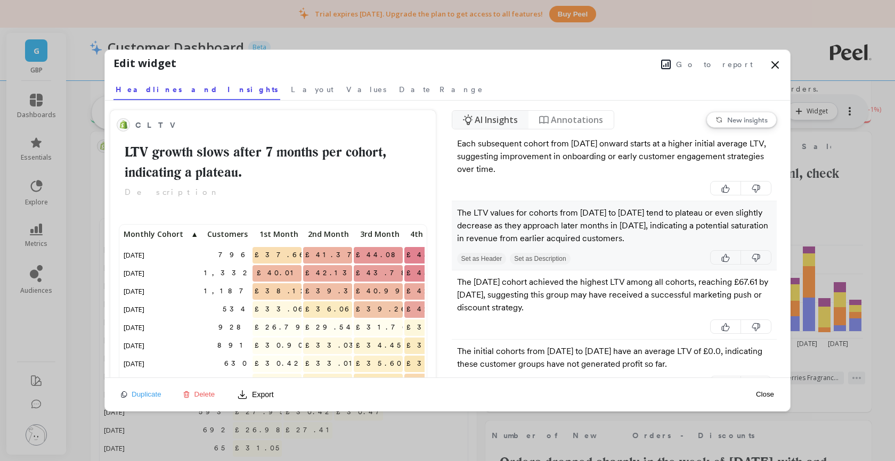
scroll to position [0, 0]
click at [772, 62] on icon at bounding box center [775, 65] width 6 height 6
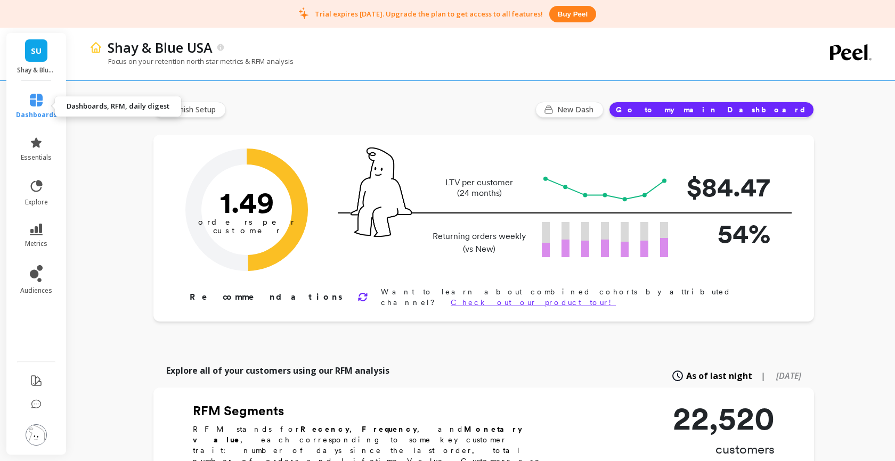
click at [33, 97] on icon at bounding box center [36, 100] width 13 height 13
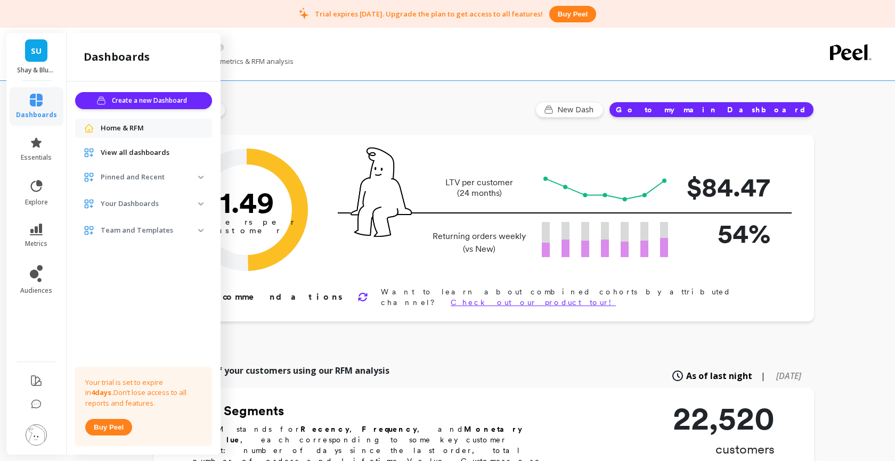
click at [146, 150] on span "View all dashboards" at bounding box center [135, 153] width 69 height 11
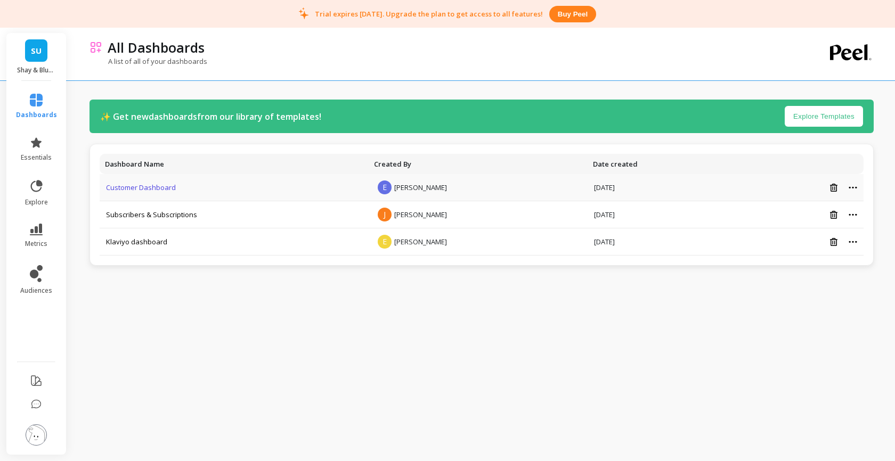
click at [132, 186] on link "Customer Dashboard" at bounding box center [141, 188] width 70 height 10
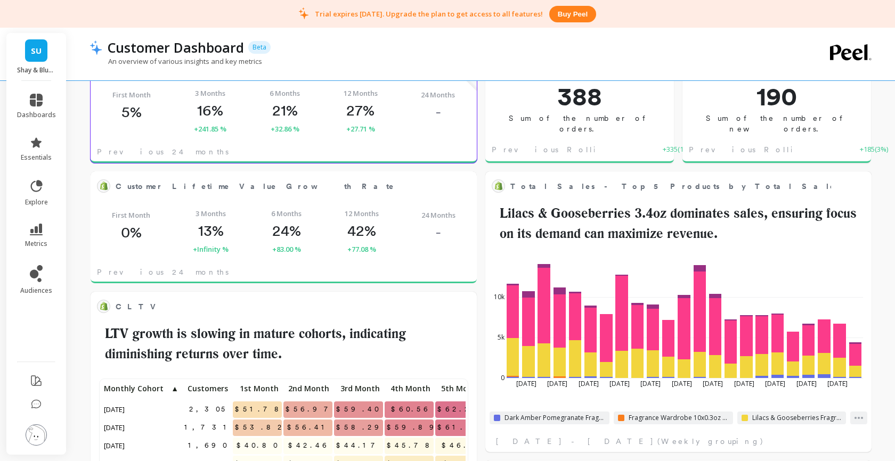
scroll to position [214, 0]
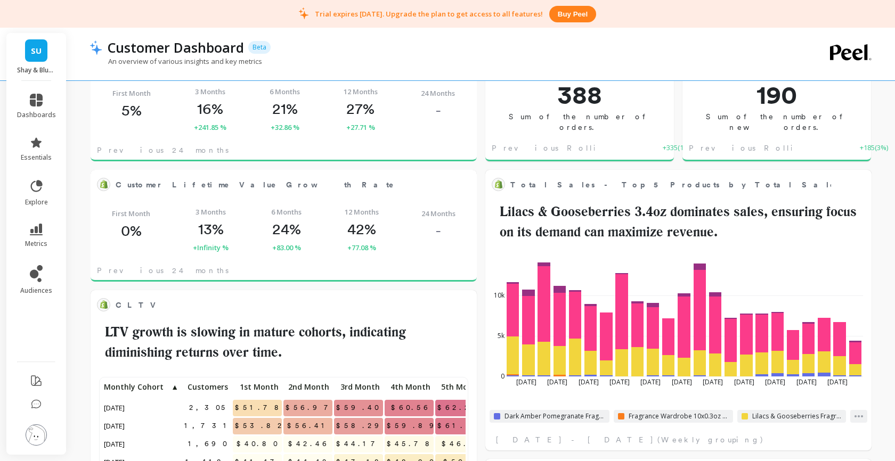
drag, startPoint x: 86, startPoint y: 165, endPoint x: 83, endPoint y: 172, distance: 7.6
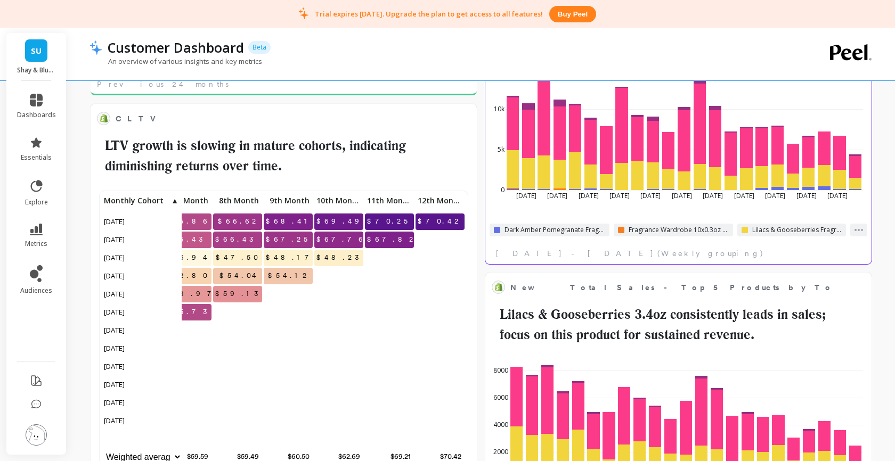
scroll to position [417, 0]
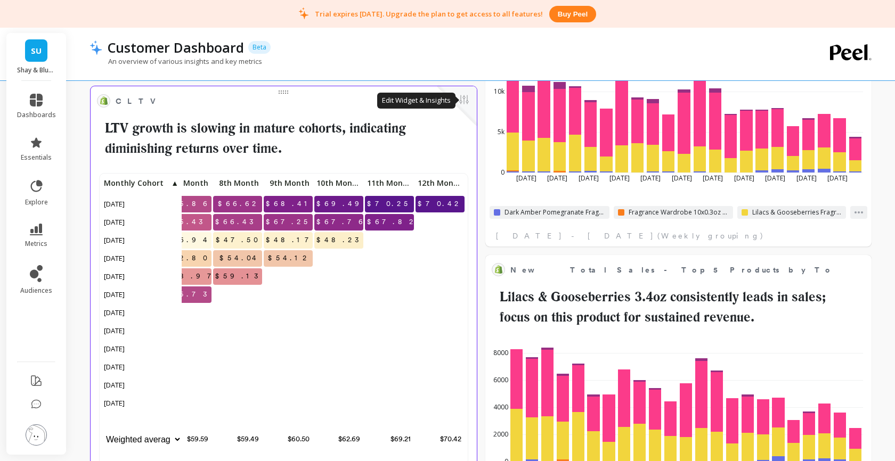
click at [465, 104] on button at bounding box center [463, 100] width 13 height 15
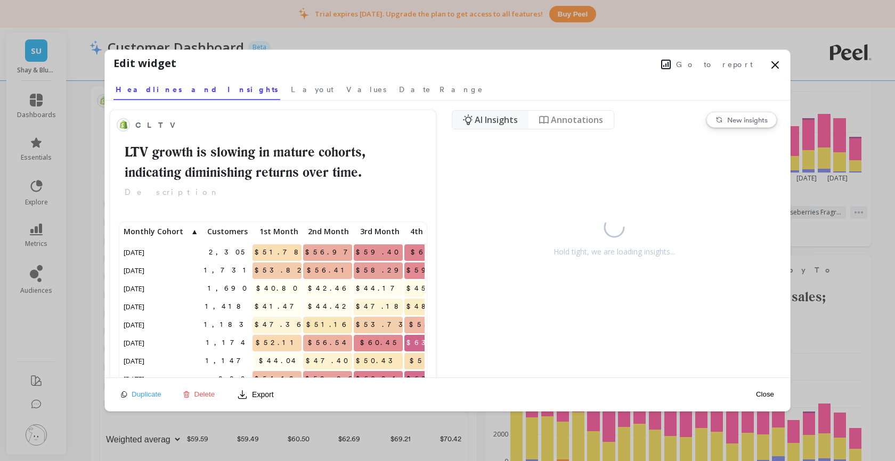
scroll to position [293, 302]
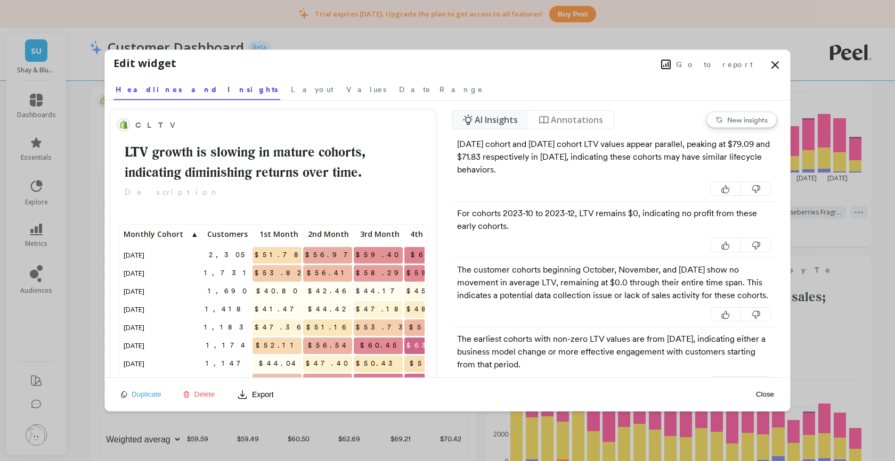
click at [732, 62] on span "Go to report" at bounding box center [714, 64] width 77 height 11
